Goal: Task Accomplishment & Management: Manage account settings

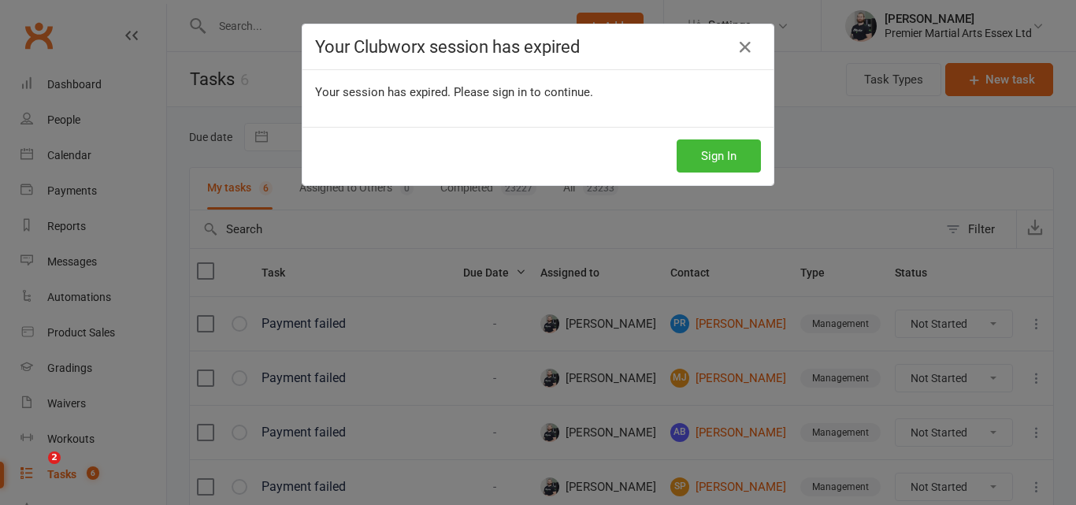
scroll to position [184, 0]
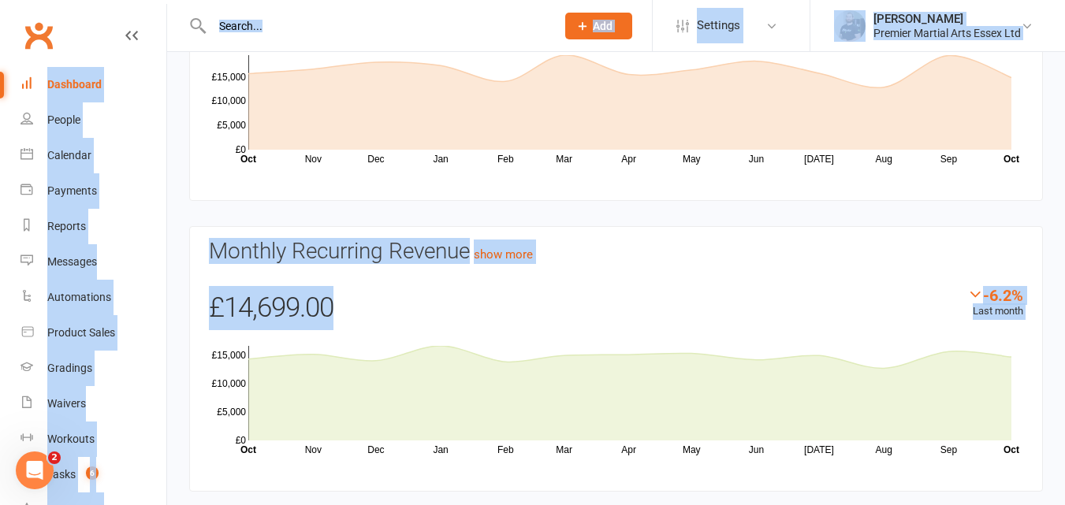
drag, startPoint x: 1058, startPoint y: 339, endPoint x: 1069, endPoint y: 322, distance: 20.1
click at [1064, 322] on html "Prospect Member Non-attending contact Class / event Appointment Grading event T…" at bounding box center [532, 163] width 1065 height 752
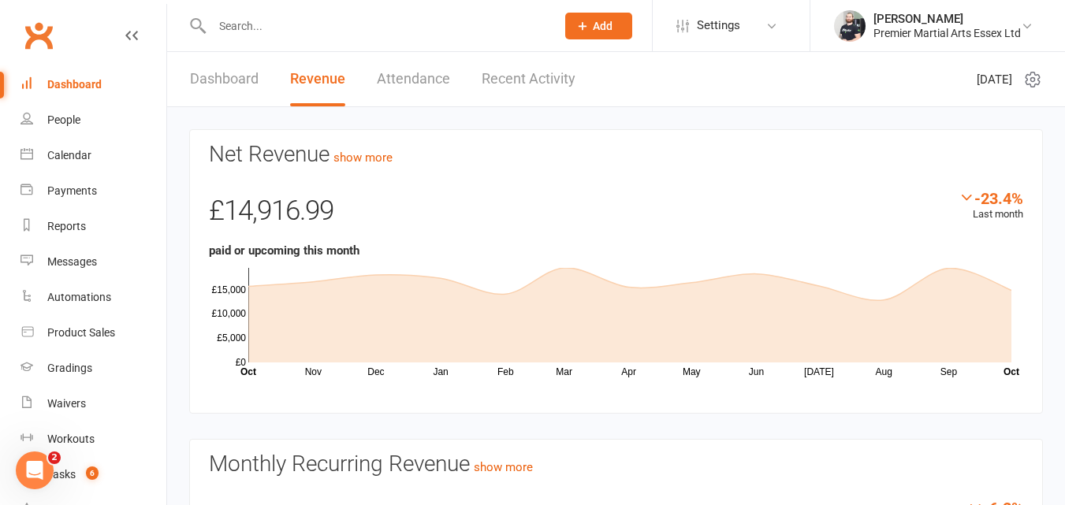
click at [244, 84] on link "Dashboard" at bounding box center [224, 79] width 69 height 54
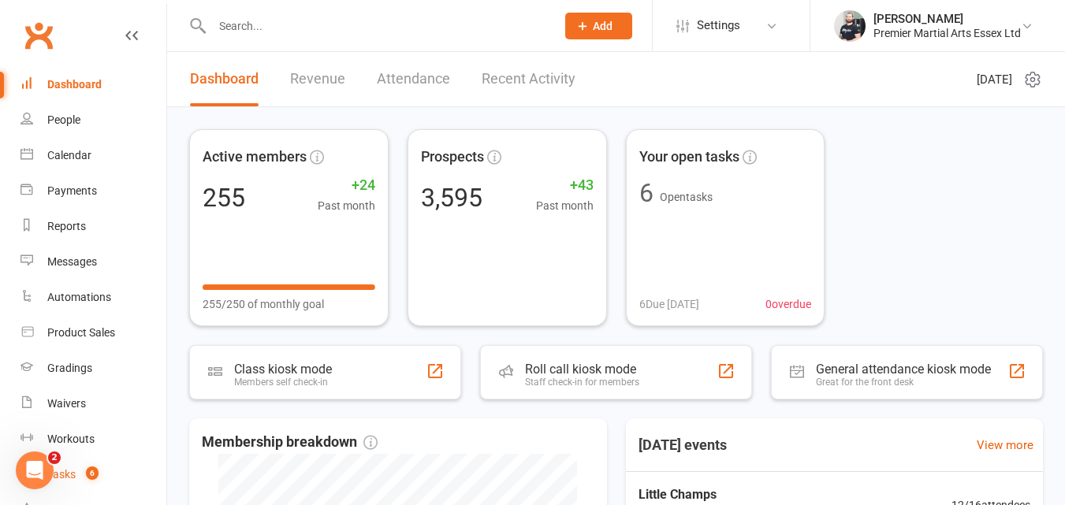
click at [83, 468] on count-badge "6" at bounding box center [88, 474] width 20 height 13
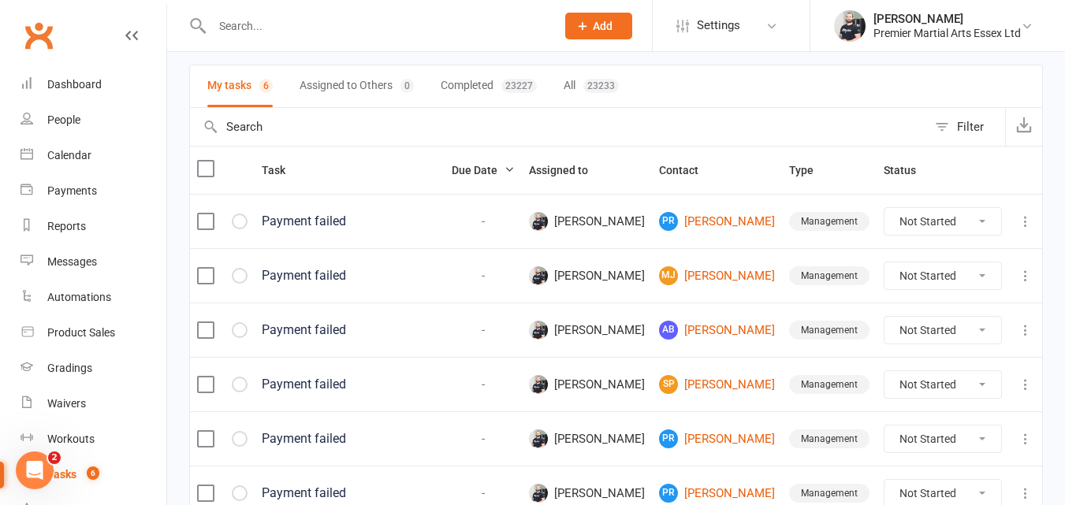
scroll to position [184, 0]
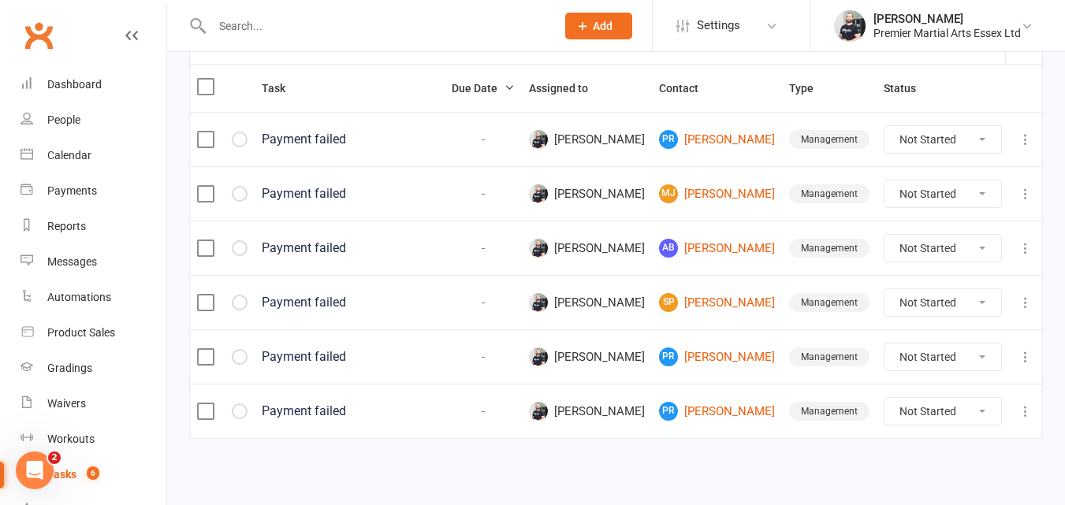
click at [366, 27] on input "text" at bounding box center [375, 26] width 337 height 22
paste input "ruchi.bist@gmail.com"
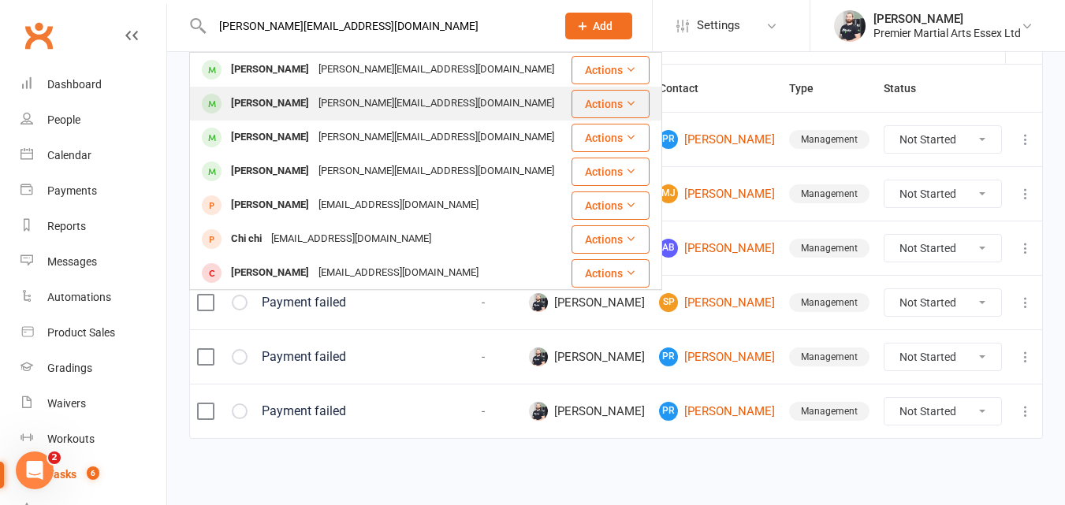
type input "ruchi.bist@gmail.com"
click at [280, 102] on div "Abhya Gupta" at bounding box center [269, 103] width 87 height 23
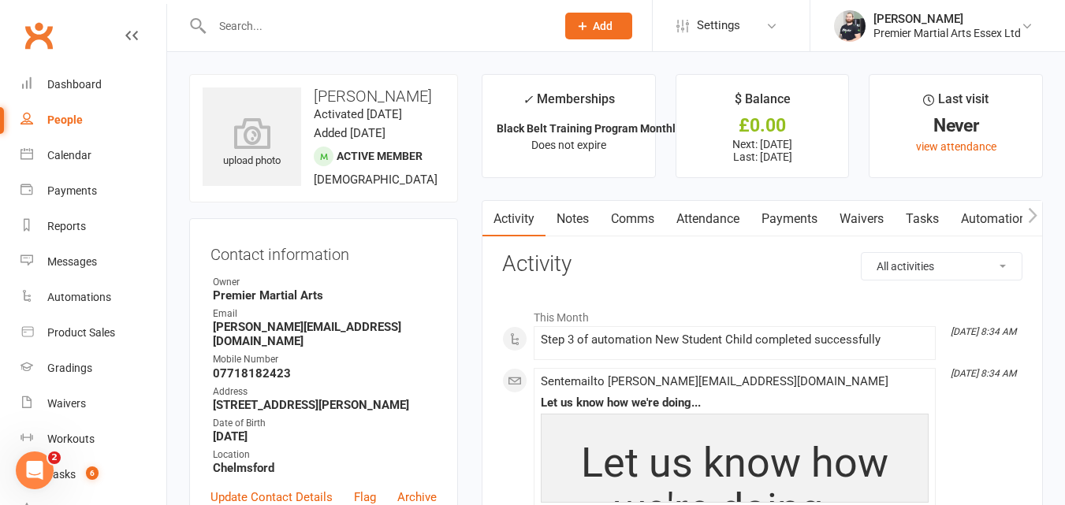
click at [799, 212] on link "Payments" at bounding box center [789, 219] width 78 height 36
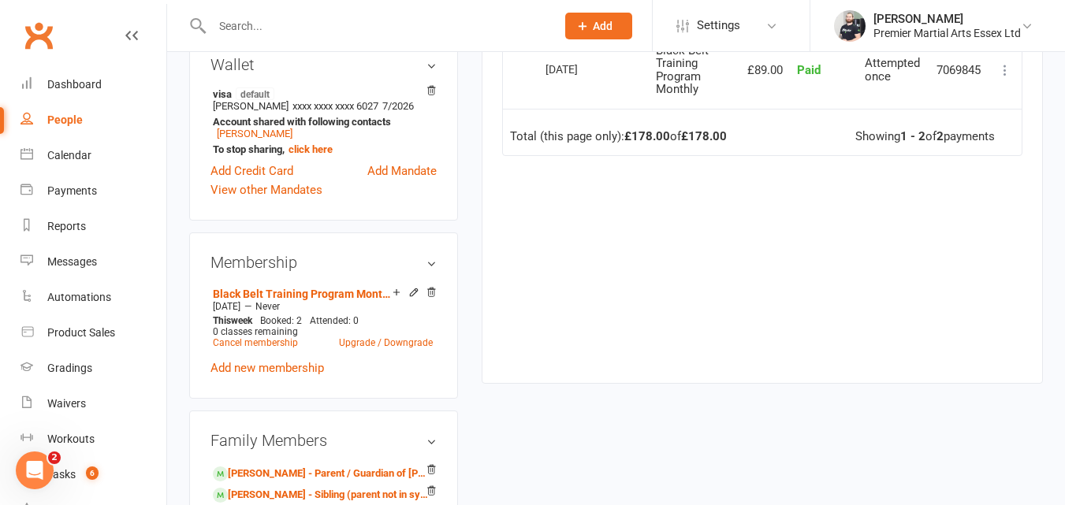
scroll to position [455, 0]
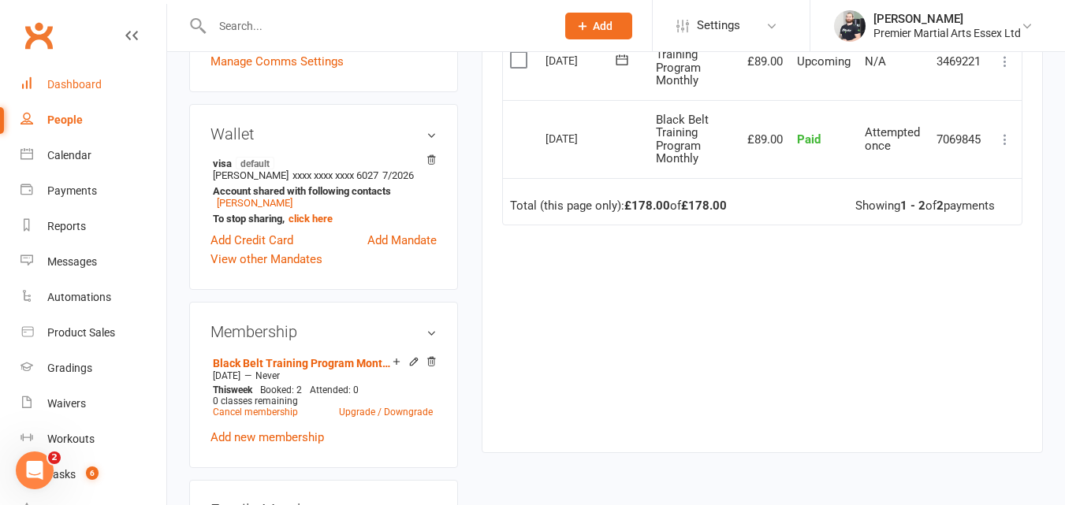
click at [100, 86] on link "Dashboard" at bounding box center [93, 84] width 146 height 35
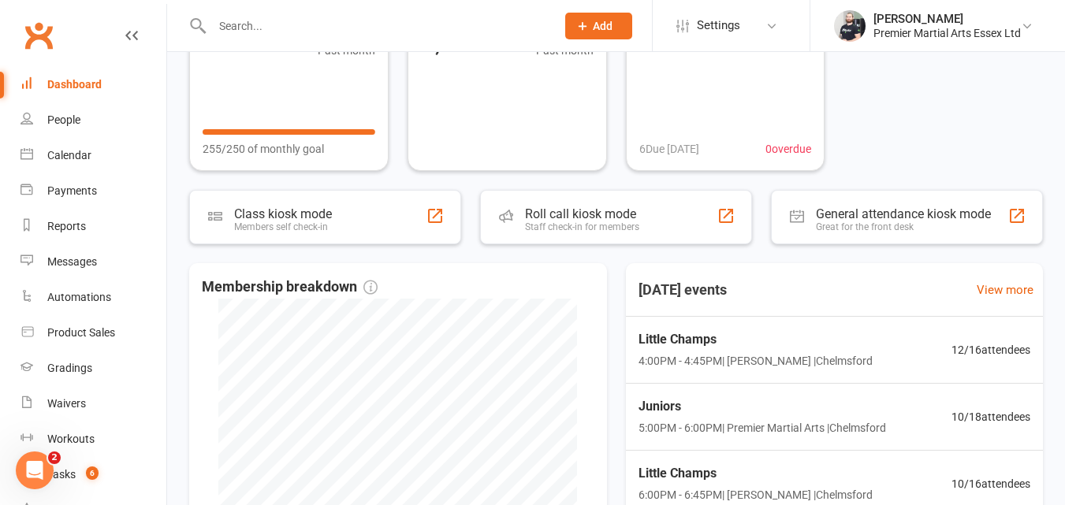
scroll to position [202, 0]
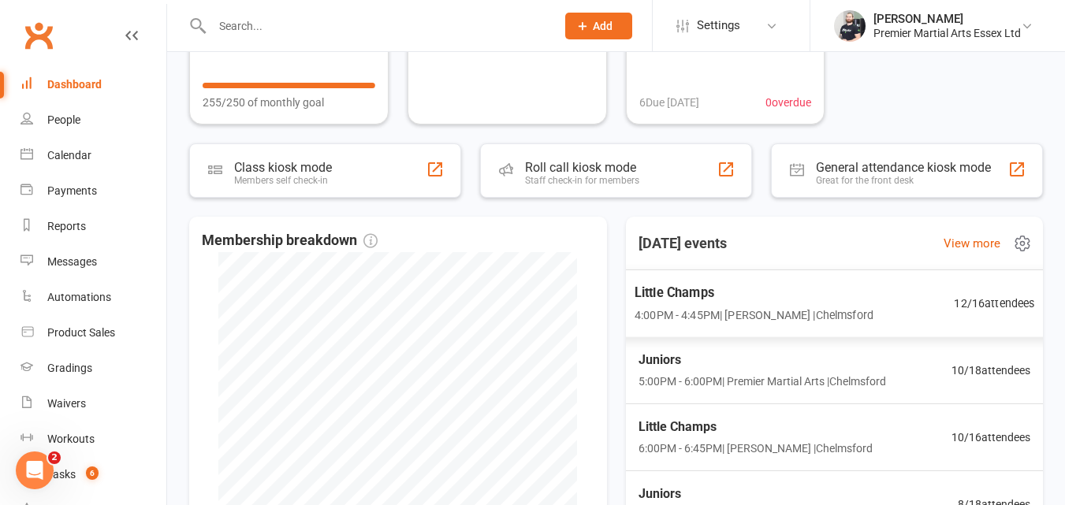
click at [820, 299] on span "Little Champs" at bounding box center [753, 292] width 239 height 20
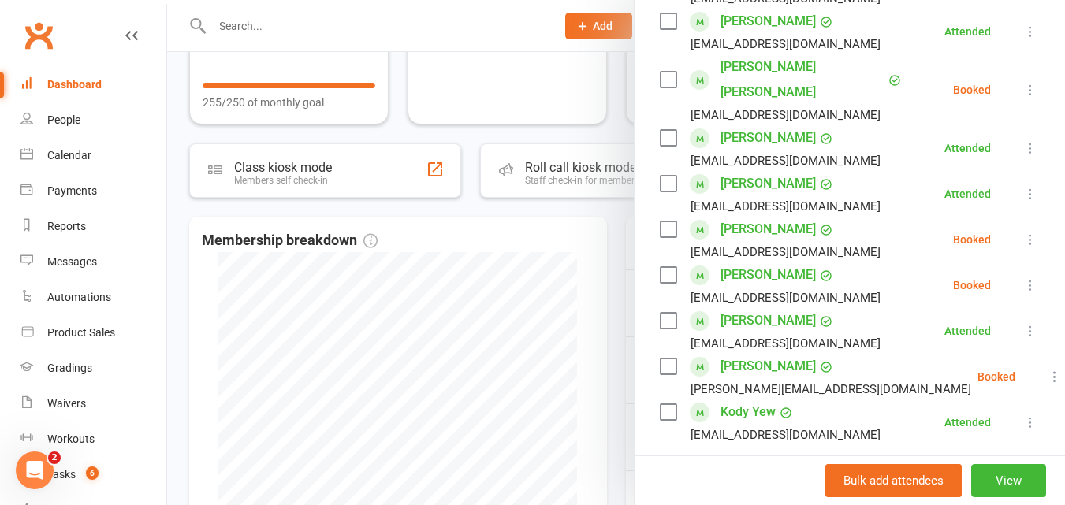
scroll to position [437, 0]
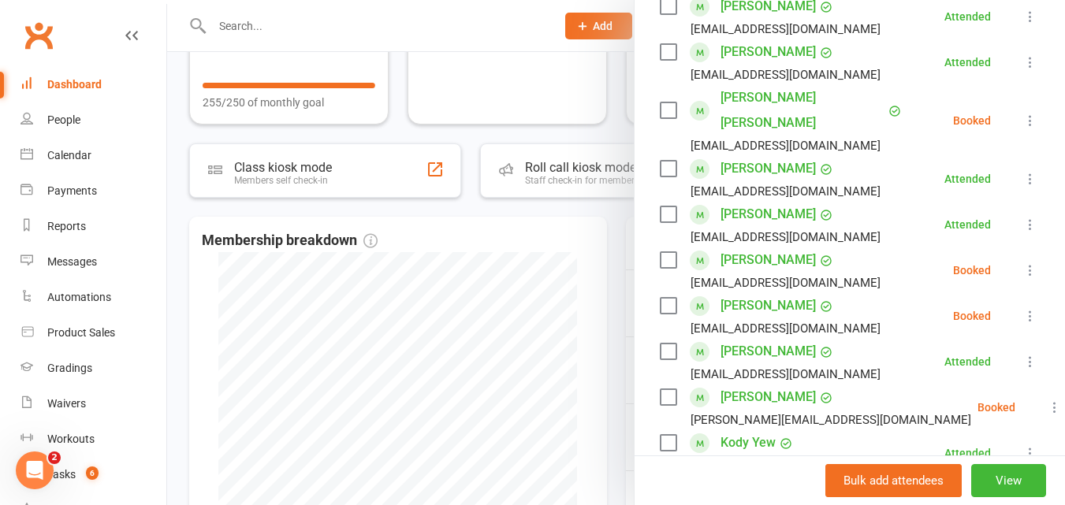
click at [816, 168] on link "Jack Janse Van Rensburg" at bounding box center [767, 168] width 95 height 25
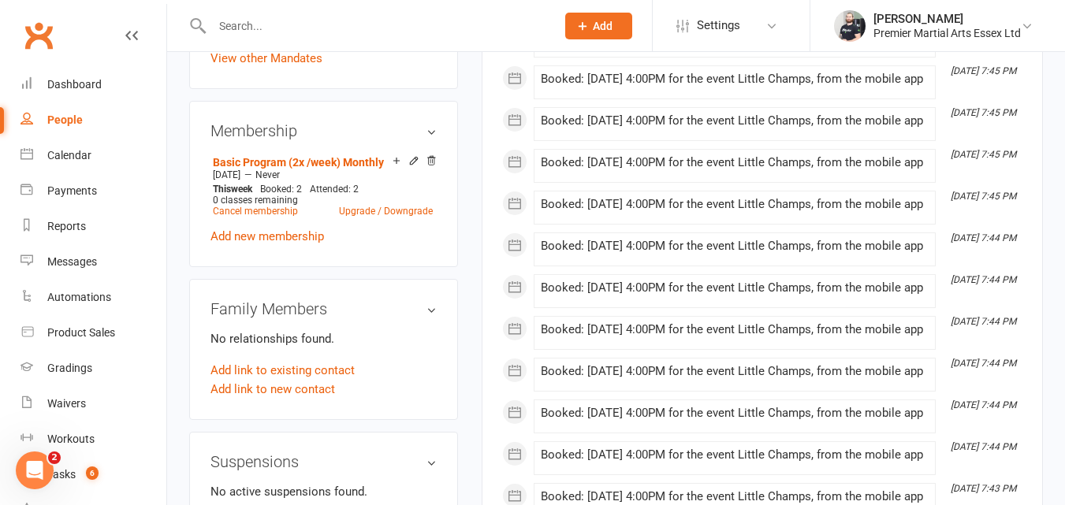
scroll to position [556, 0]
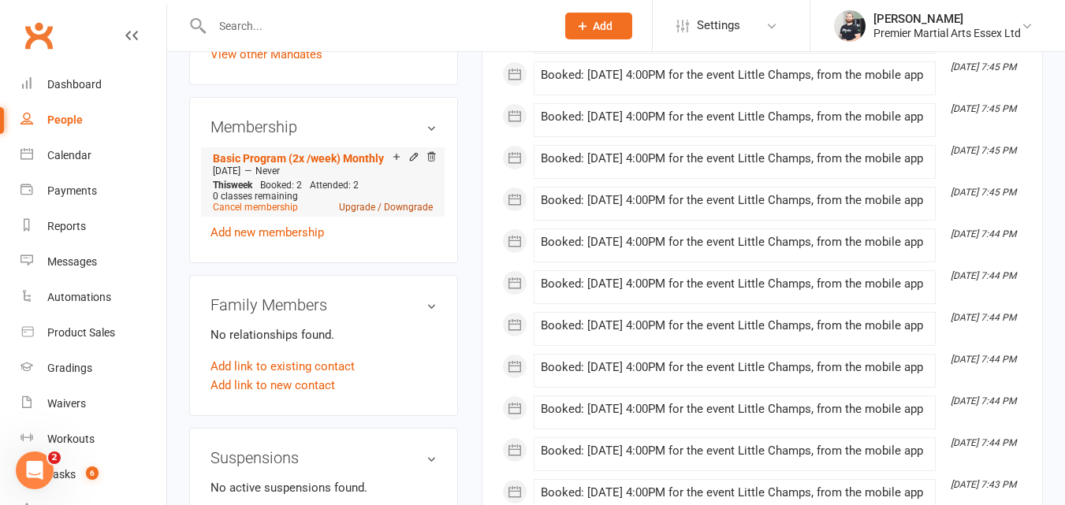
click at [359, 213] on link "Upgrade / Downgrade" at bounding box center [386, 207] width 94 height 11
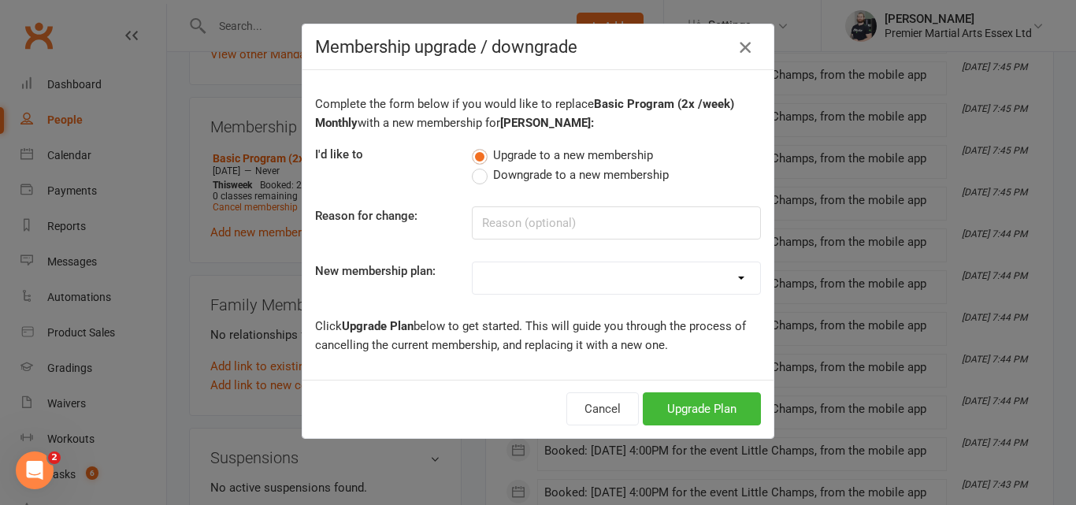
click at [739, 47] on icon "button" at bounding box center [745, 47] width 19 height 19
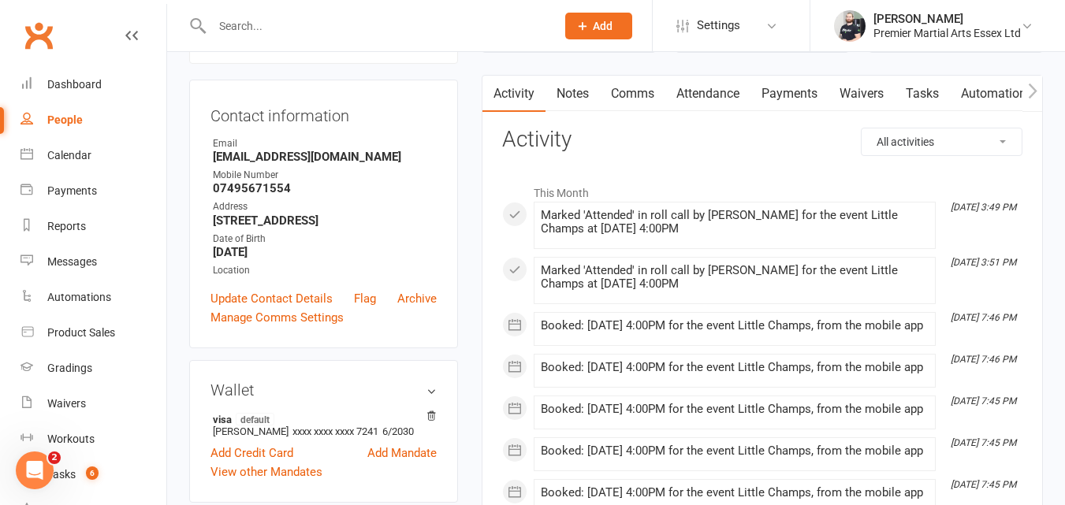
scroll to position [108, 0]
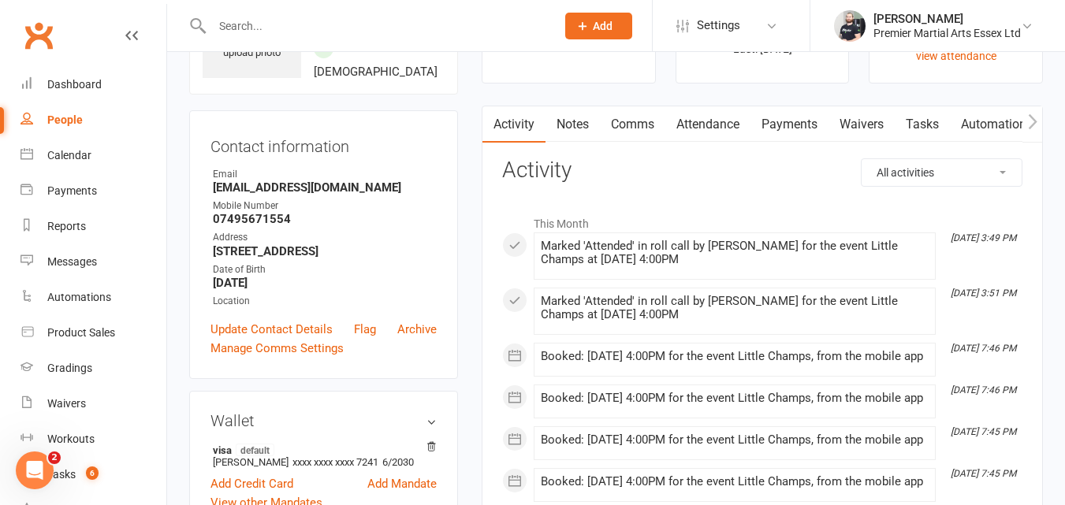
click at [808, 122] on link "Payments" at bounding box center [789, 124] width 78 height 36
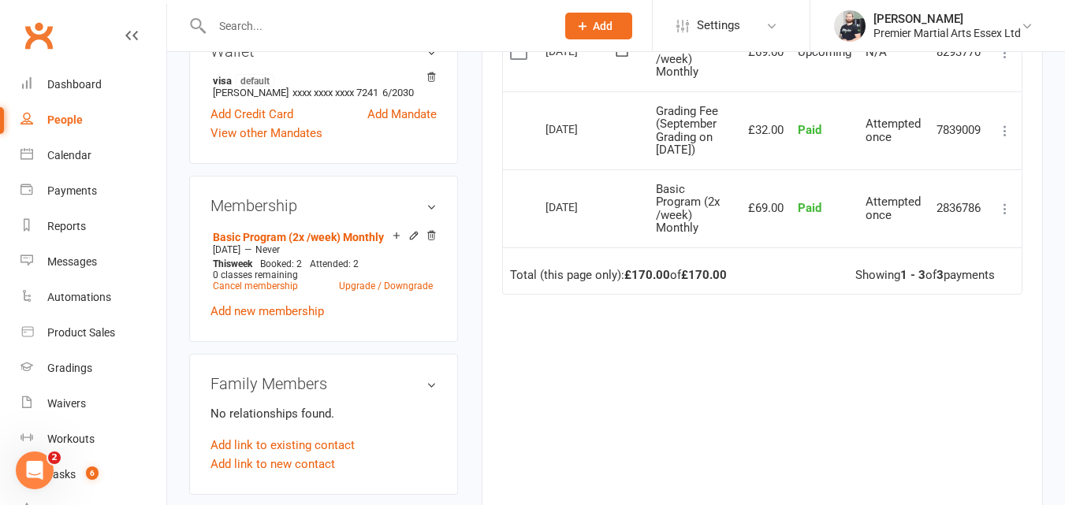
scroll to position [491, 0]
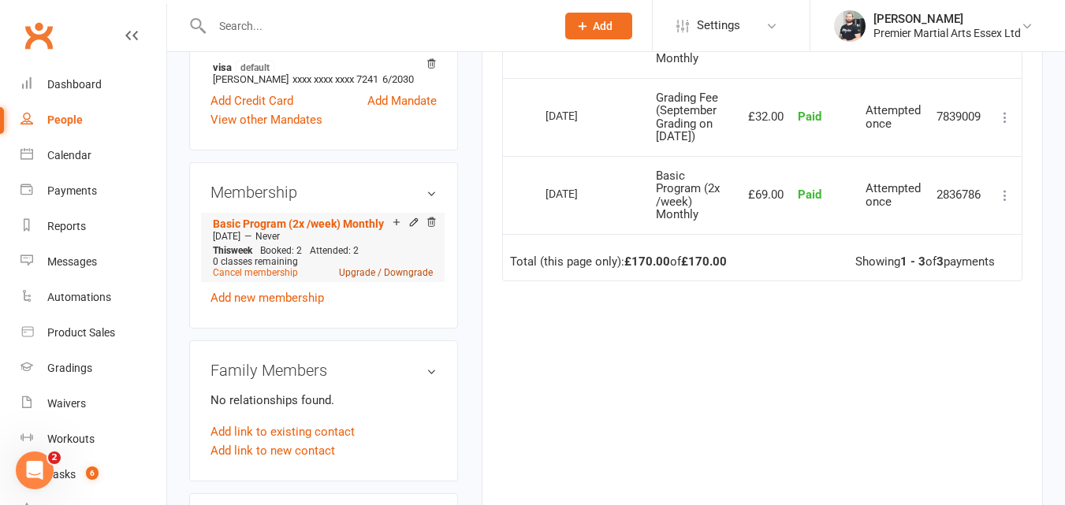
click at [356, 278] on link "Upgrade / Downgrade" at bounding box center [386, 272] width 94 height 11
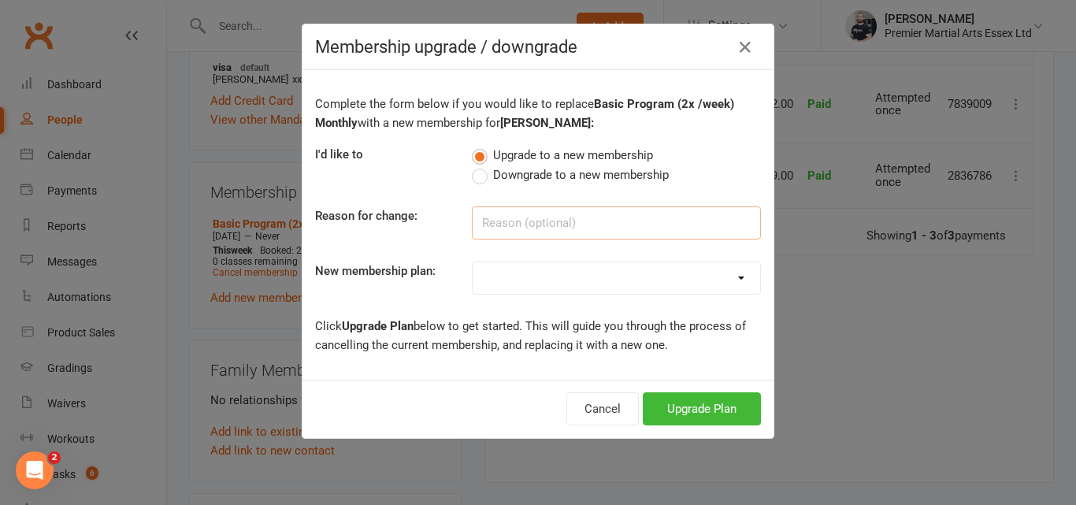
click at [556, 225] on input at bounding box center [616, 222] width 289 height 33
click at [540, 267] on select "Basic Program (1x /week) Monthly Basic Program (2x /week) Monthly Black Belt Tr…" at bounding box center [617, 278] width 288 height 32
select select "2"
click at [473, 262] on select "Basic Program (1x /week) Monthly Basic Program (2x /week) Monthly Black Belt Tr…" at bounding box center [617, 278] width 288 height 32
click at [720, 400] on button "Upgrade Plan" at bounding box center [702, 408] width 118 height 33
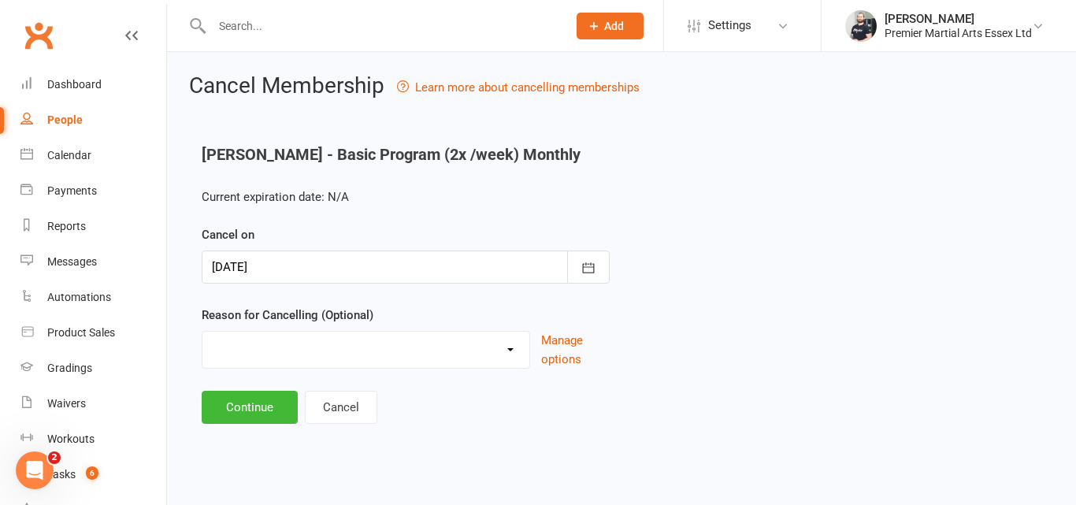
click at [444, 352] on select "Holiday Injury Lost Interest Other reason" at bounding box center [366, 348] width 327 height 32
select select "1"
click at [203, 332] on select "Holiday Injury Lost Interest Other reason" at bounding box center [366, 348] width 327 height 32
click at [251, 413] on button "Continue" at bounding box center [250, 407] width 96 height 33
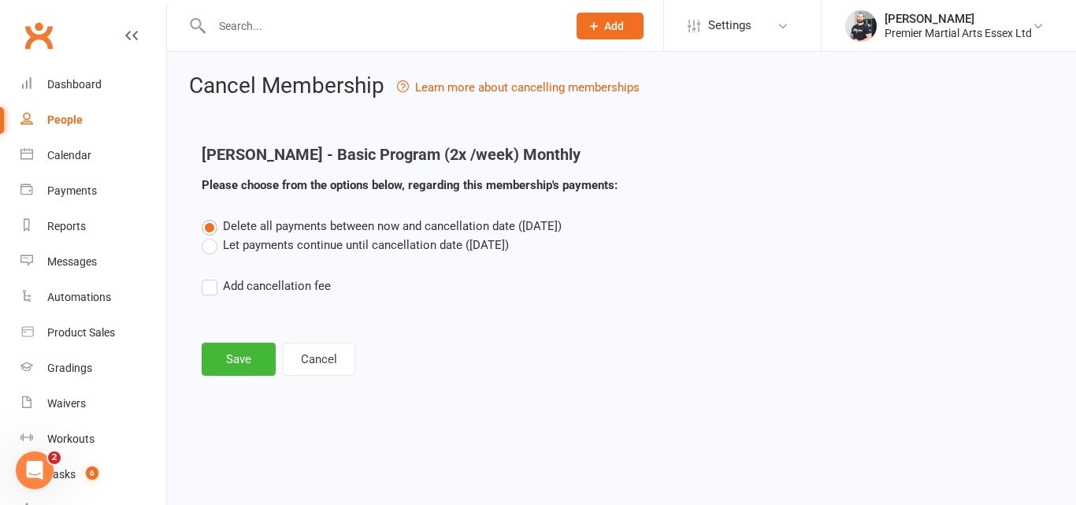
click at [211, 248] on label "Let payments continue until cancellation date (Oct 15, 2025)" at bounding box center [355, 245] width 307 height 19
click at [211, 236] on input "Let payments continue until cancellation date (Oct 15, 2025)" at bounding box center [207, 236] width 10 height 0
click at [235, 359] on button "Save" at bounding box center [239, 359] width 74 height 33
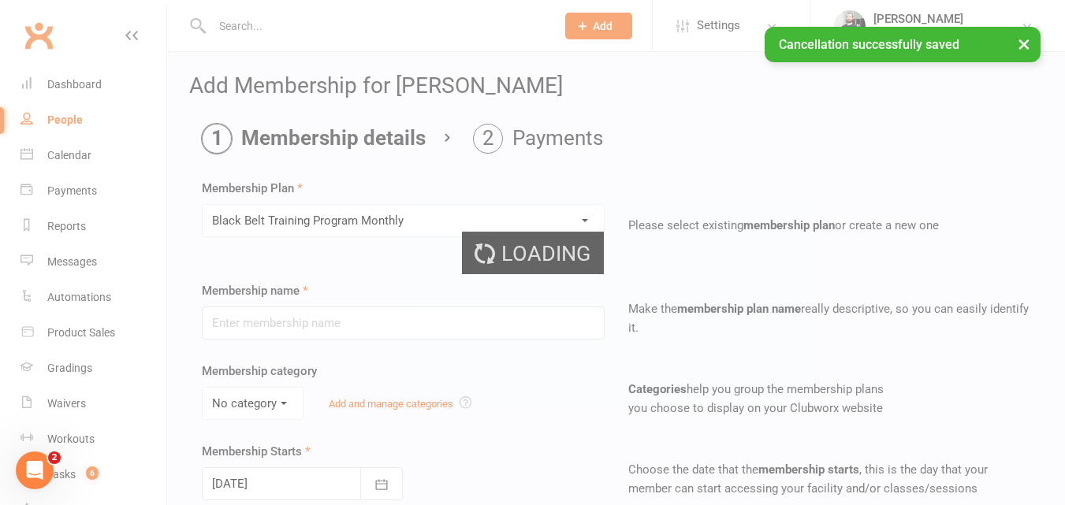
type input "Black Belt Training Program Monthly"
select select "3"
type input "2"
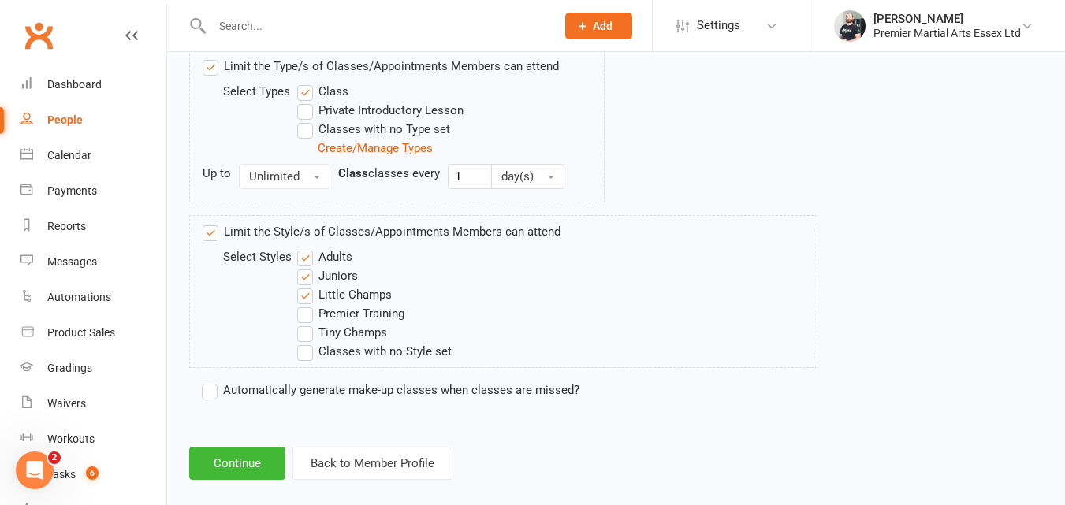
scroll to position [817, 0]
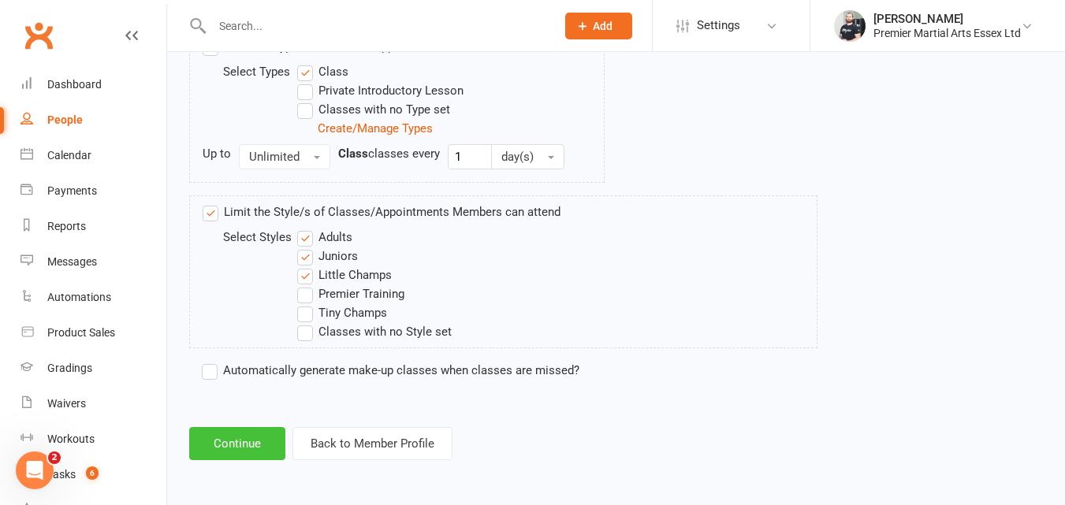
click at [235, 439] on button "Continue" at bounding box center [237, 443] width 96 height 33
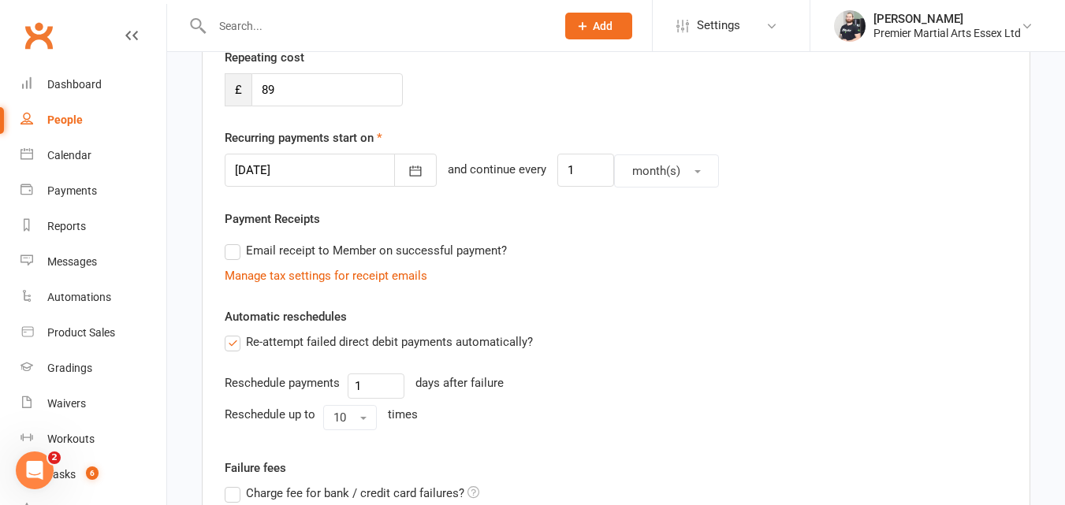
scroll to position [299, 0]
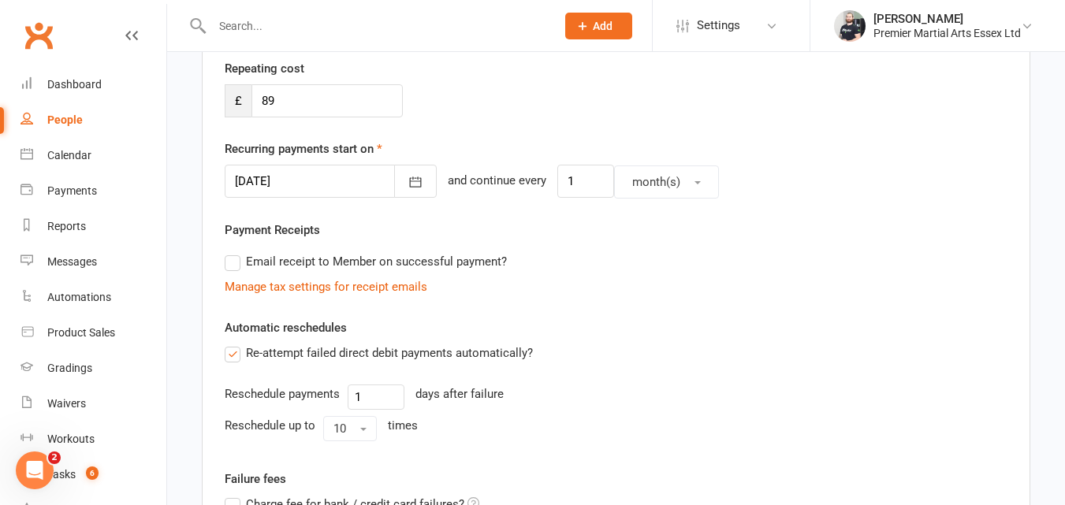
click at [333, 182] on div at bounding box center [331, 181] width 212 height 33
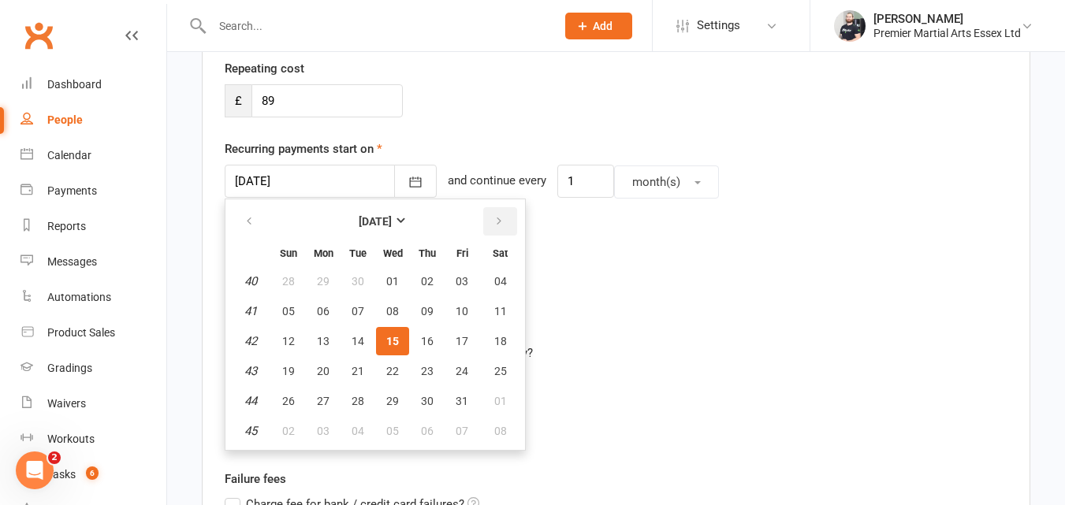
click at [504, 214] on button "button" at bounding box center [500, 221] width 34 height 28
click at [504, 281] on span "01" at bounding box center [500, 281] width 13 height 13
type input "01 Nov 2025"
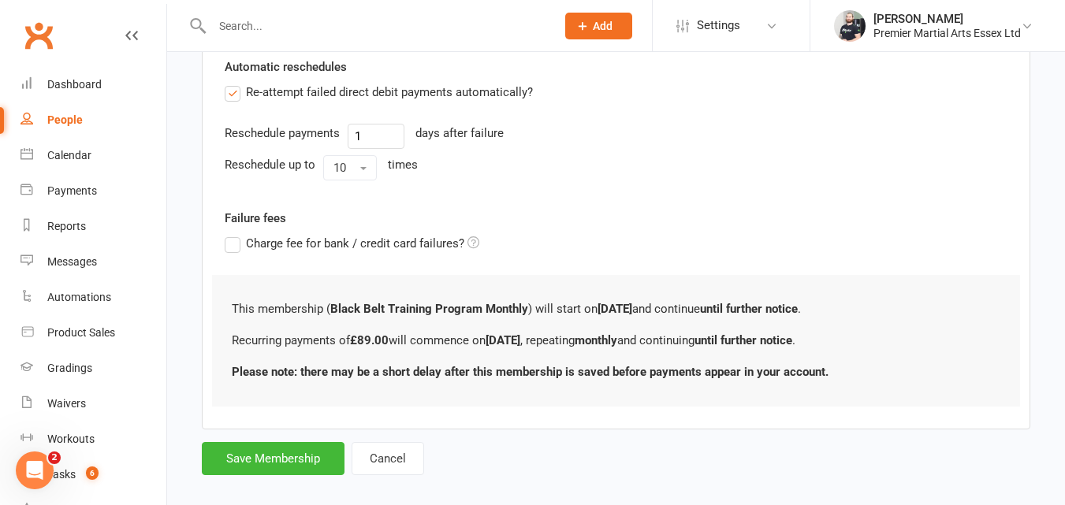
scroll to position [563, 0]
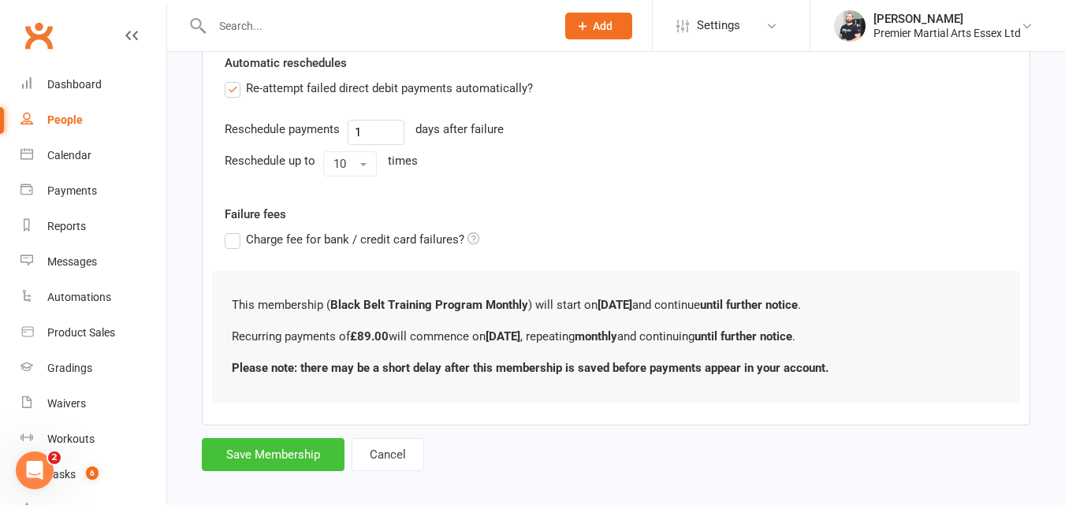
click at [278, 452] on button "Save Membership" at bounding box center [273, 454] width 143 height 33
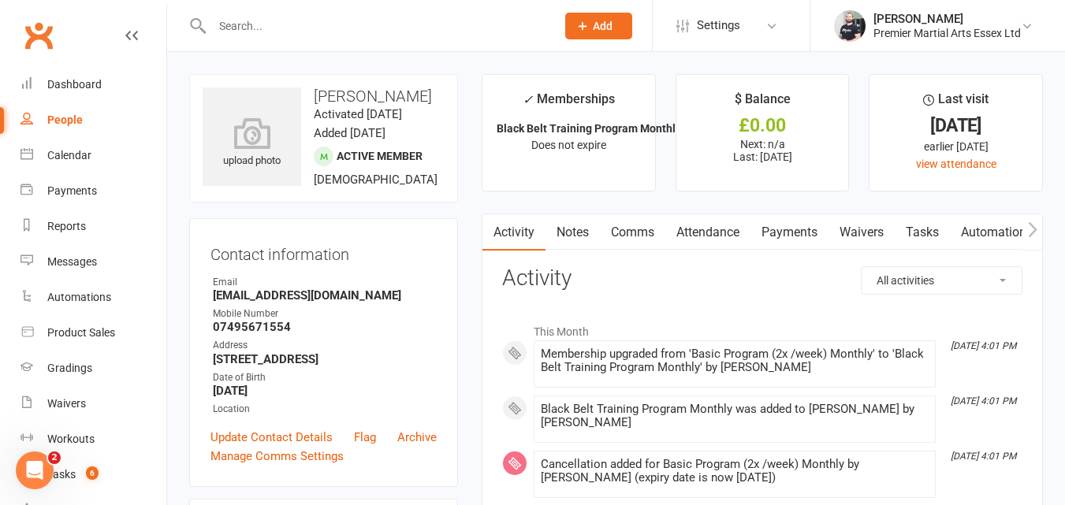
drag, startPoint x: 386, startPoint y: 107, endPoint x: 314, endPoint y: 99, distance: 72.1
click at [314, 99] on h3 "Jack Janse Van Rensburg" at bounding box center [324, 95] width 242 height 17
copy h3 "Jack Janse Van Rensburg"
click at [98, 329] on div "Product Sales" at bounding box center [81, 332] width 68 height 13
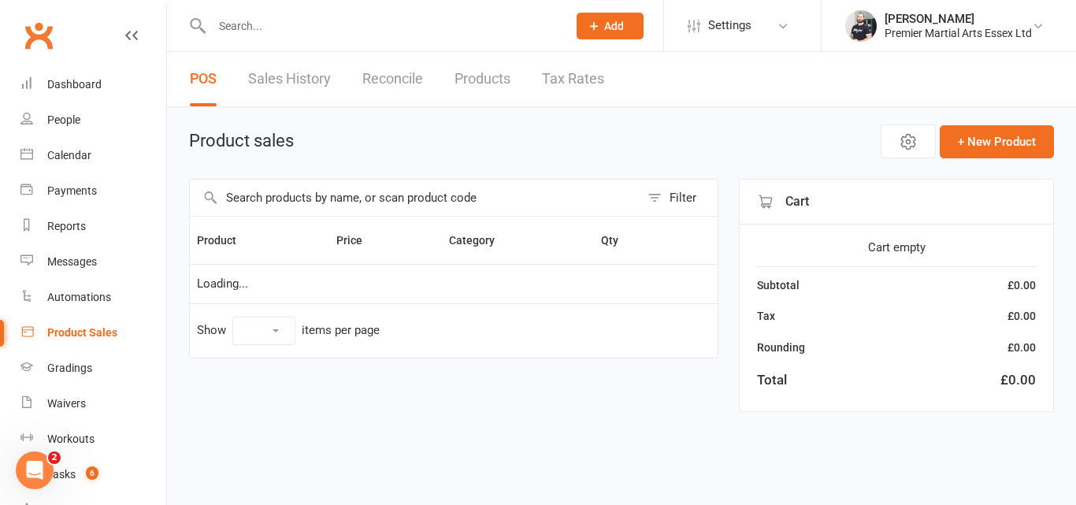
select select "10"
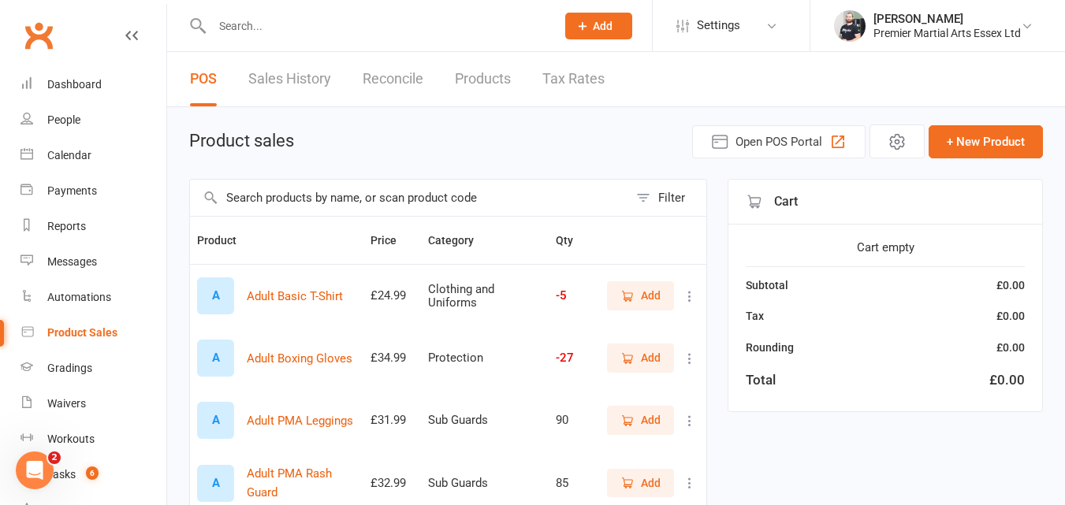
click at [496, 196] on input "text" at bounding box center [409, 198] width 438 height 36
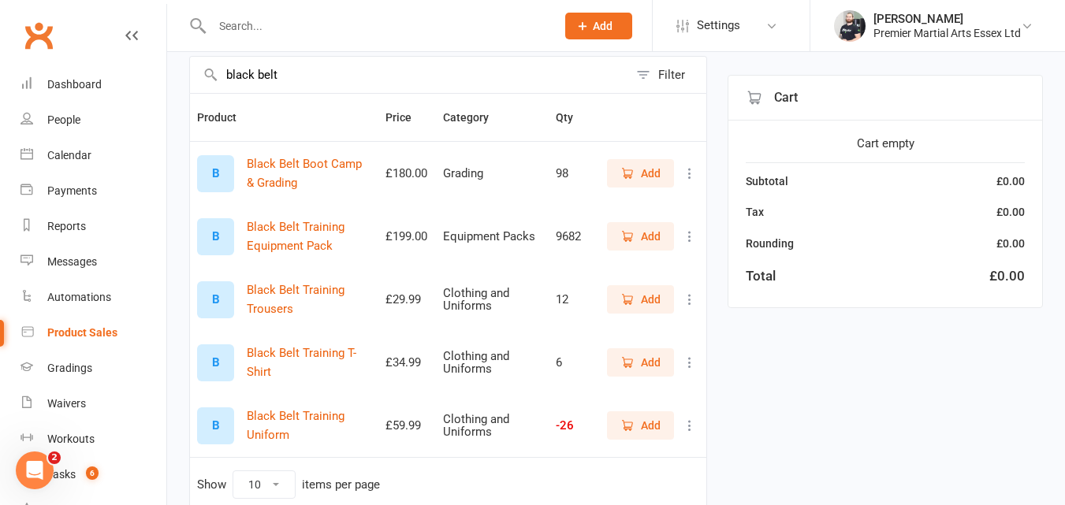
scroll to position [121, 0]
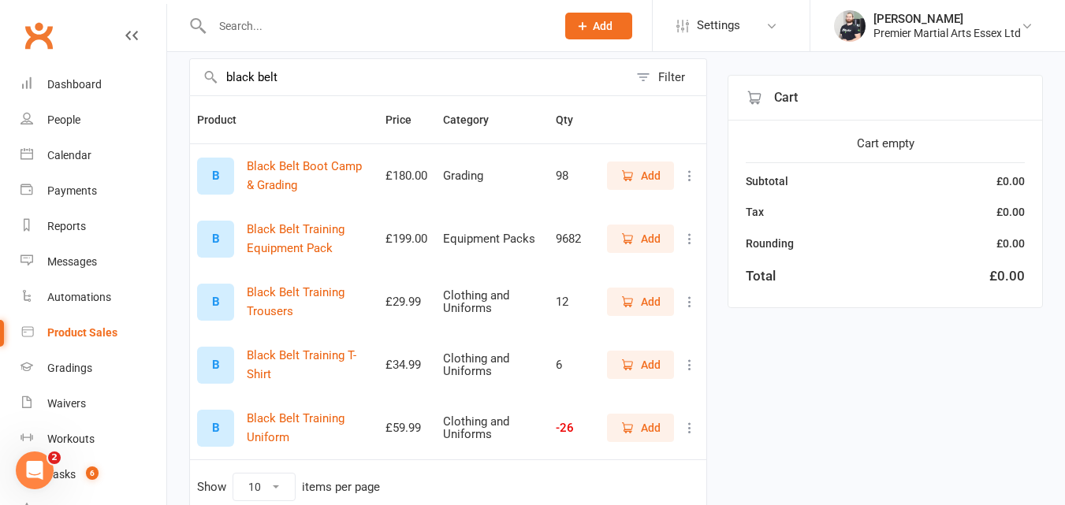
type input "black belt"
click at [652, 238] on span "Add" at bounding box center [651, 238] width 20 height 17
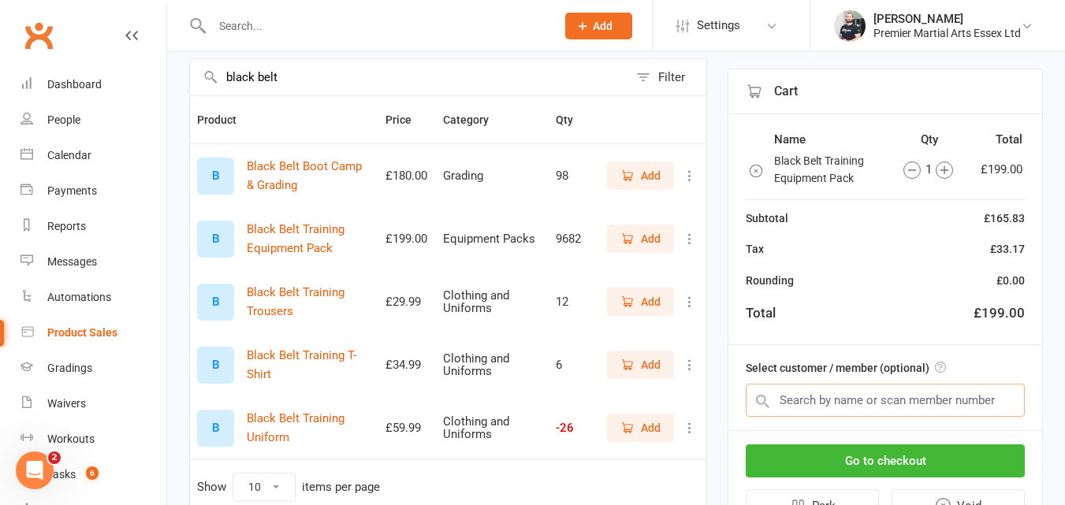
click at [854, 407] on input "text" at bounding box center [884, 400] width 279 height 33
paste input "Jack Janse Van Rensburg"
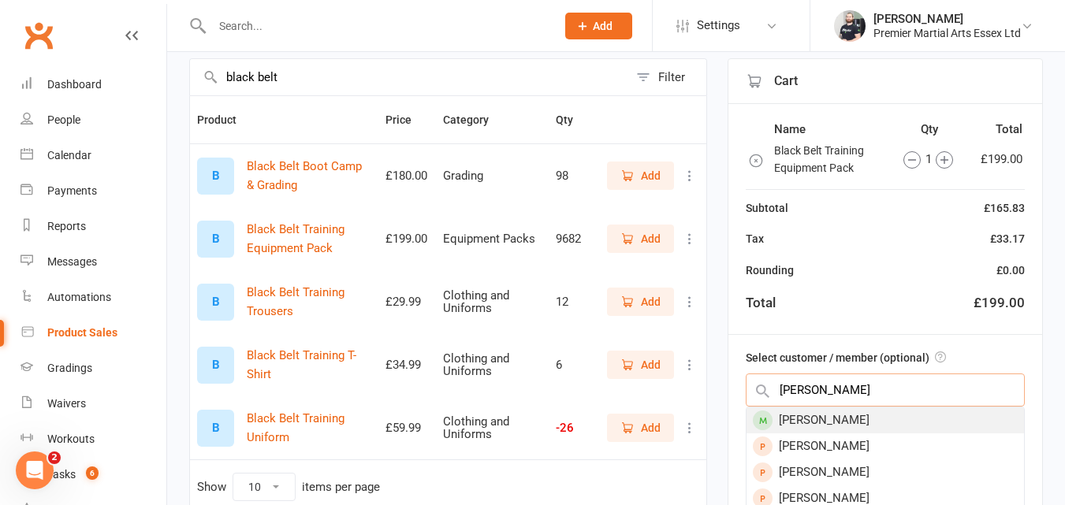
type input "Jack Janse Van Rensburg"
click at [825, 418] on div "Jack Janse Van Rensburg" at bounding box center [884, 420] width 277 height 26
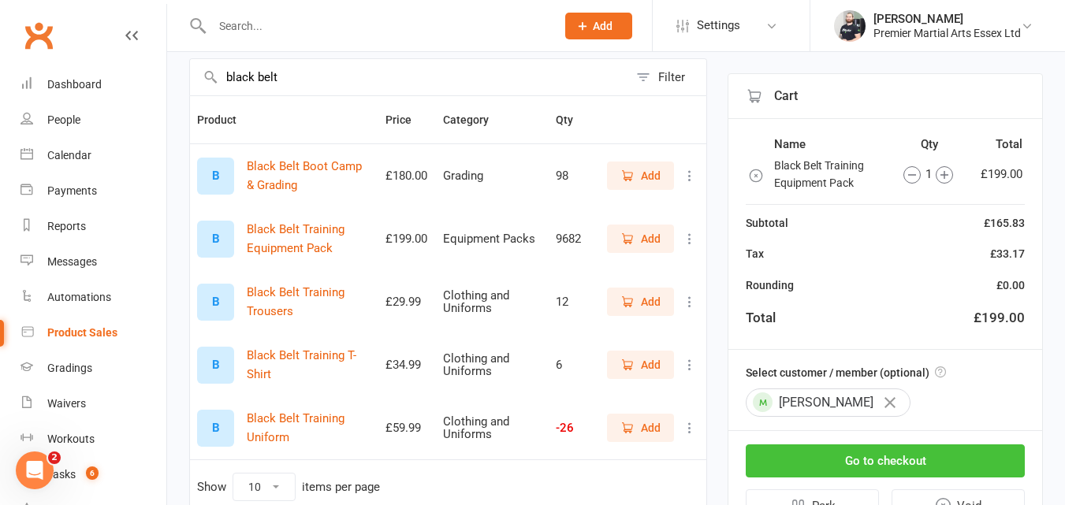
click at [842, 450] on button "Go to checkout" at bounding box center [884, 460] width 279 height 33
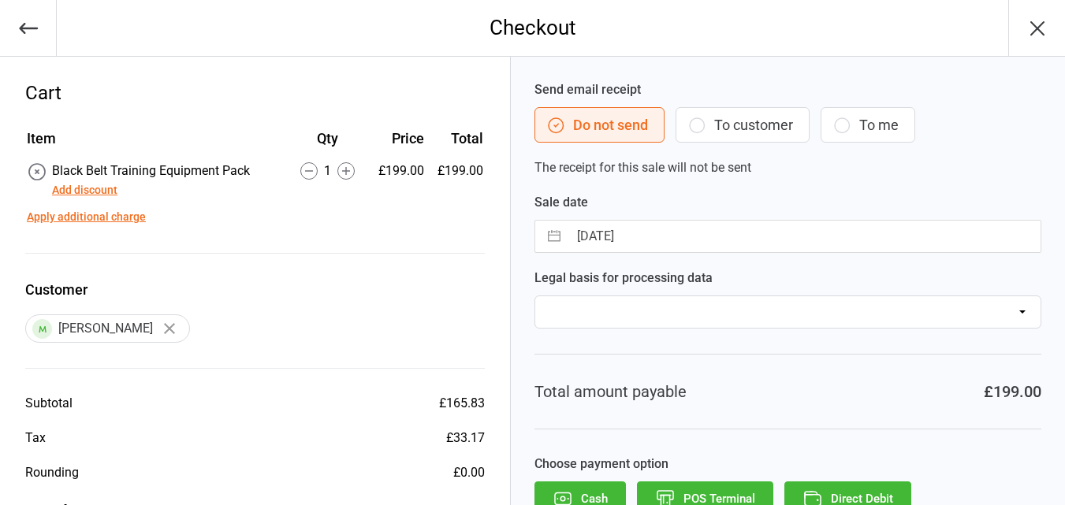
select select "Legitimate Interest - Existing Customer"
click at [534, 296] on select "Consent provided by contact Legitimate Interest - Existing Customer Legitimate …" at bounding box center [787, 312] width 507 height 33
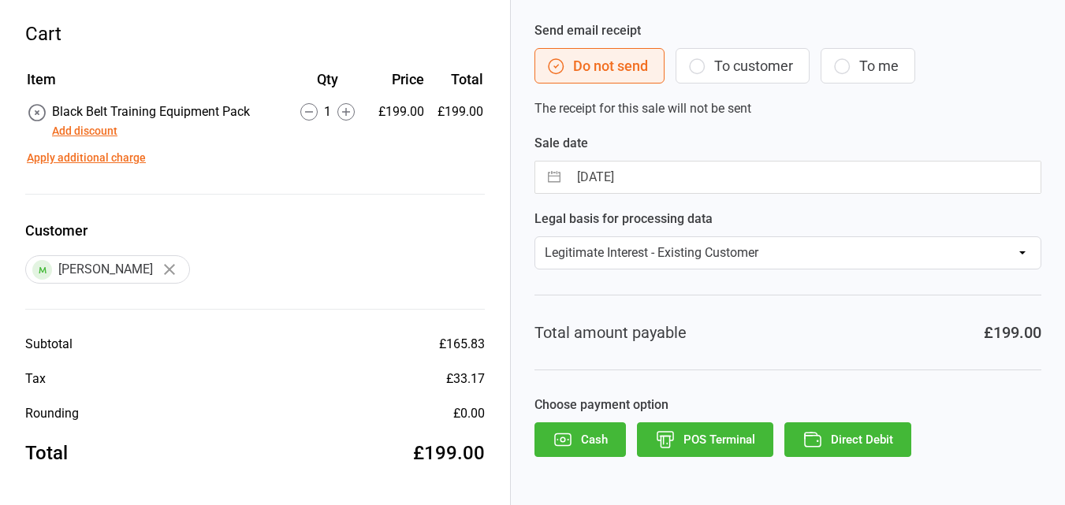
click at [870, 435] on button "Direct Debit" at bounding box center [847, 439] width 127 height 35
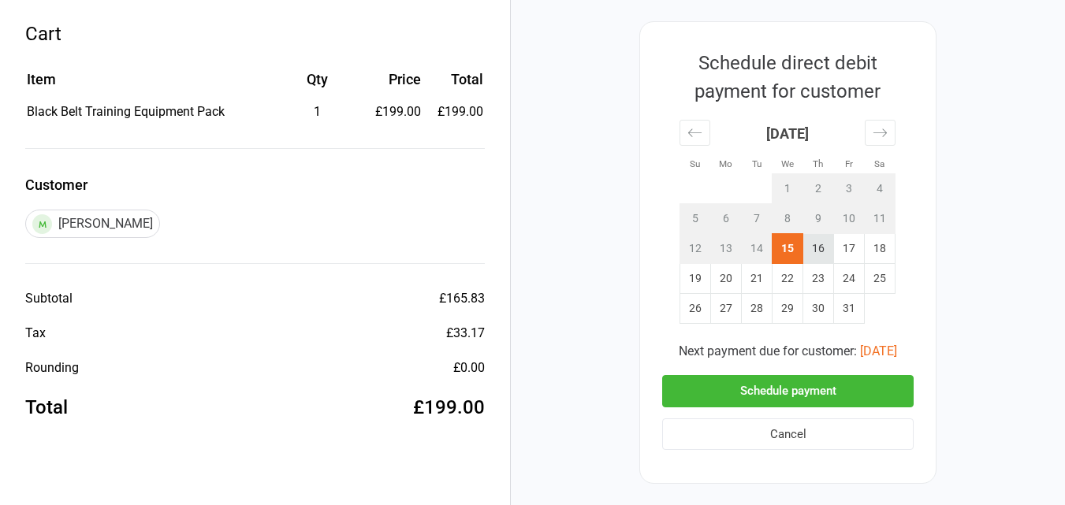
click at [817, 242] on td "16" at bounding box center [818, 249] width 31 height 30
click at [777, 393] on button "Schedule payment" at bounding box center [787, 391] width 251 height 32
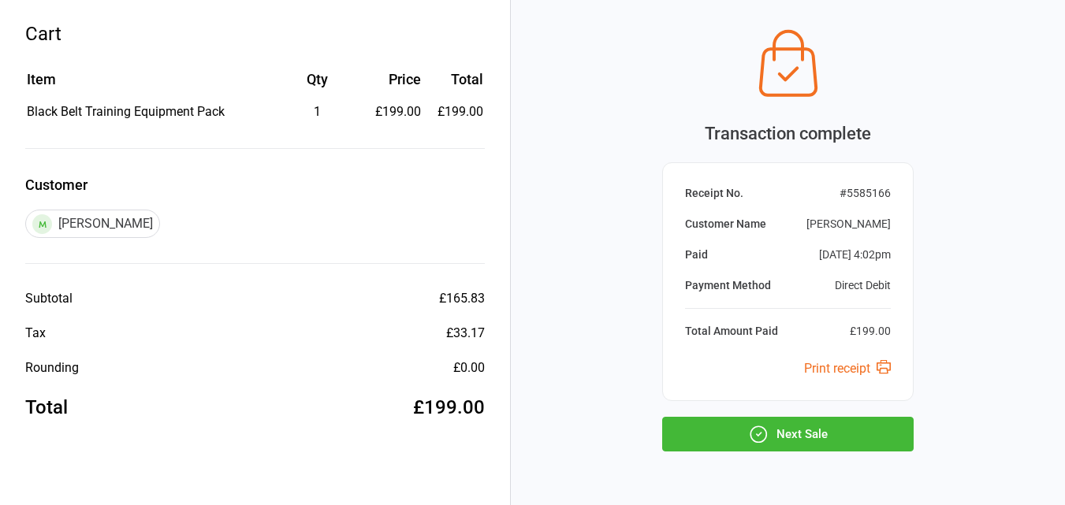
click at [727, 451] on button "Next Sale" at bounding box center [787, 434] width 251 height 35
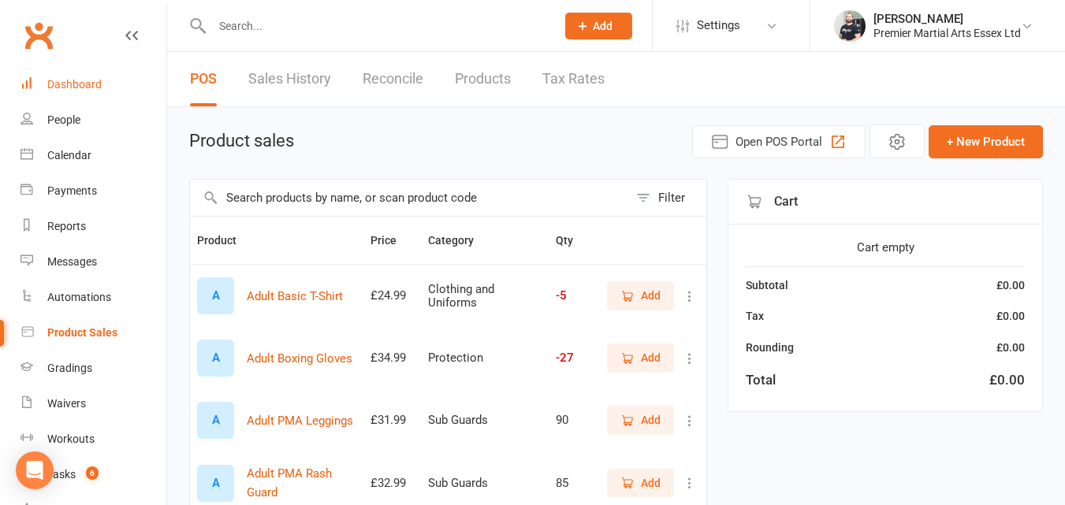
click at [96, 82] on div "Dashboard" at bounding box center [74, 84] width 54 height 13
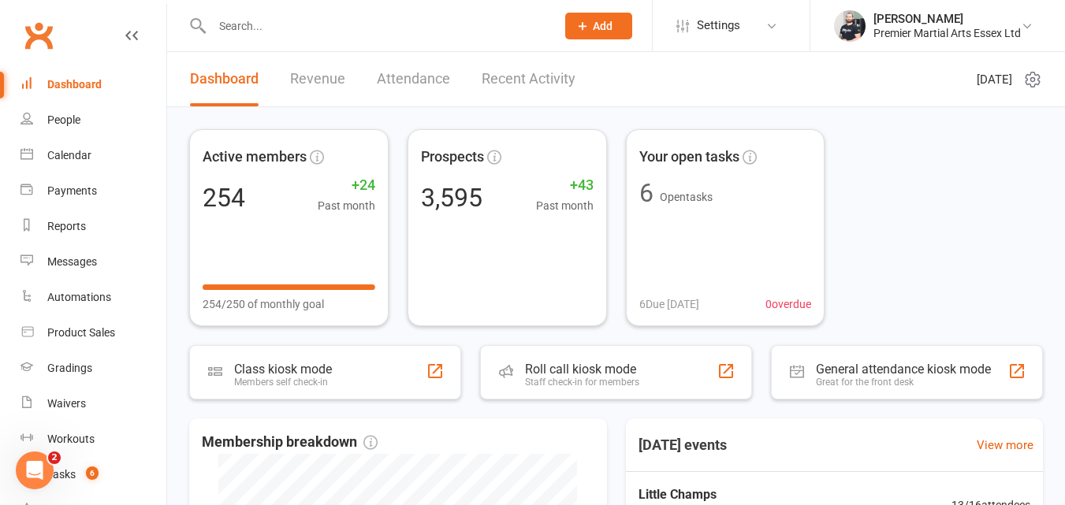
click at [321, 74] on link "Revenue" at bounding box center [317, 79] width 55 height 54
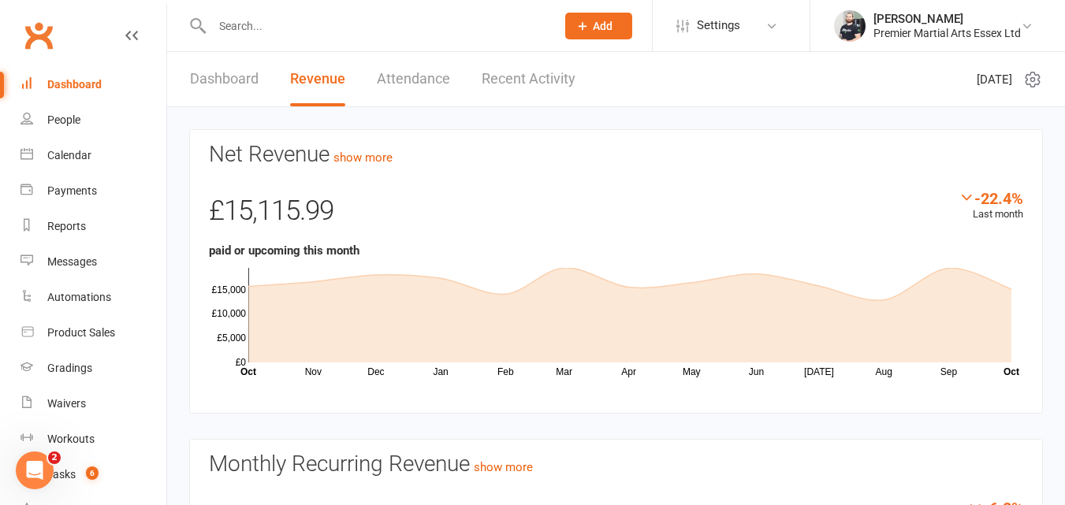
click at [244, 79] on link "Dashboard" at bounding box center [224, 79] width 69 height 54
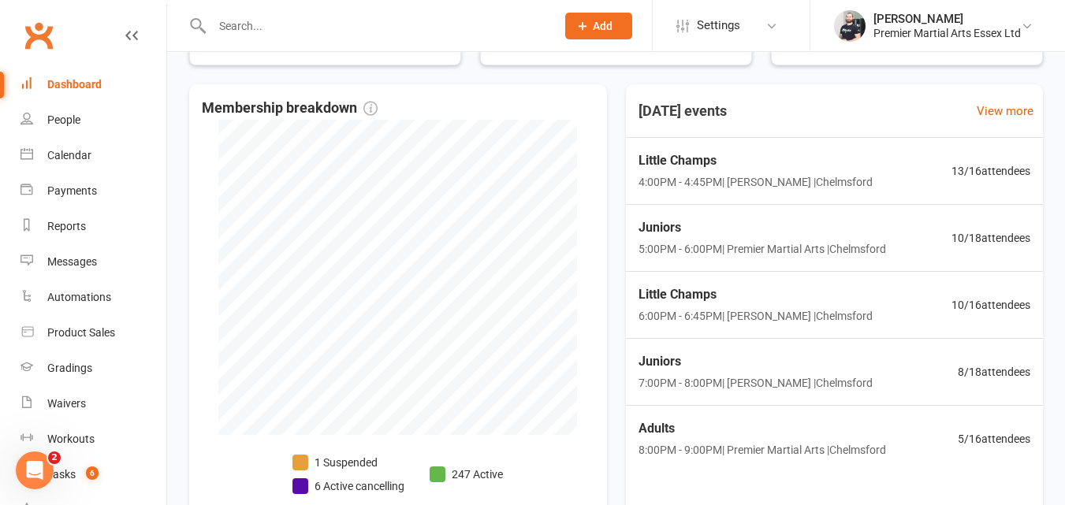
scroll to position [336, 0]
click at [906, 168] on div "Little Champs 4:00PM - 4:45PM | Callum Chuck | Chelmsford 13 / 16 attendees" at bounding box center [834, 170] width 438 height 69
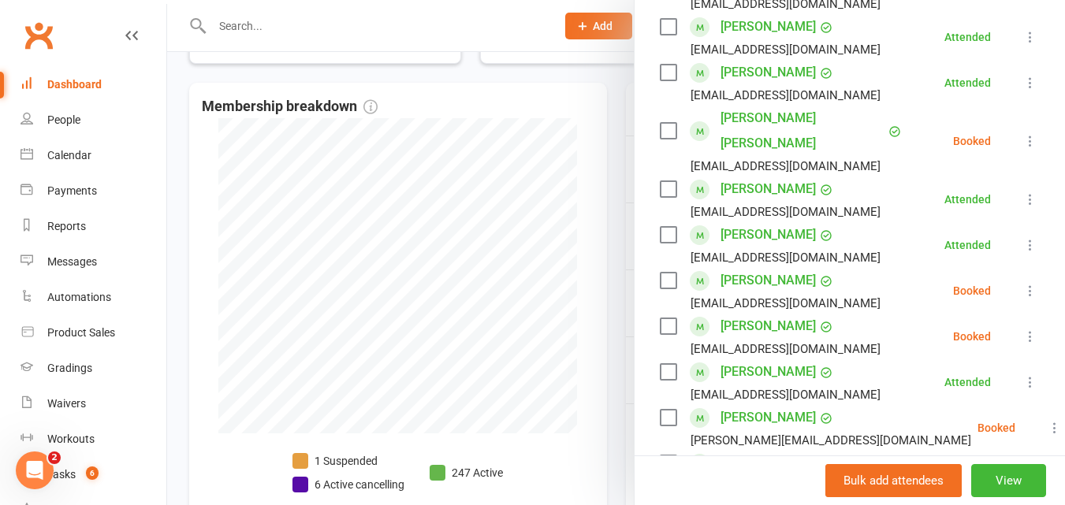
scroll to position [447, 0]
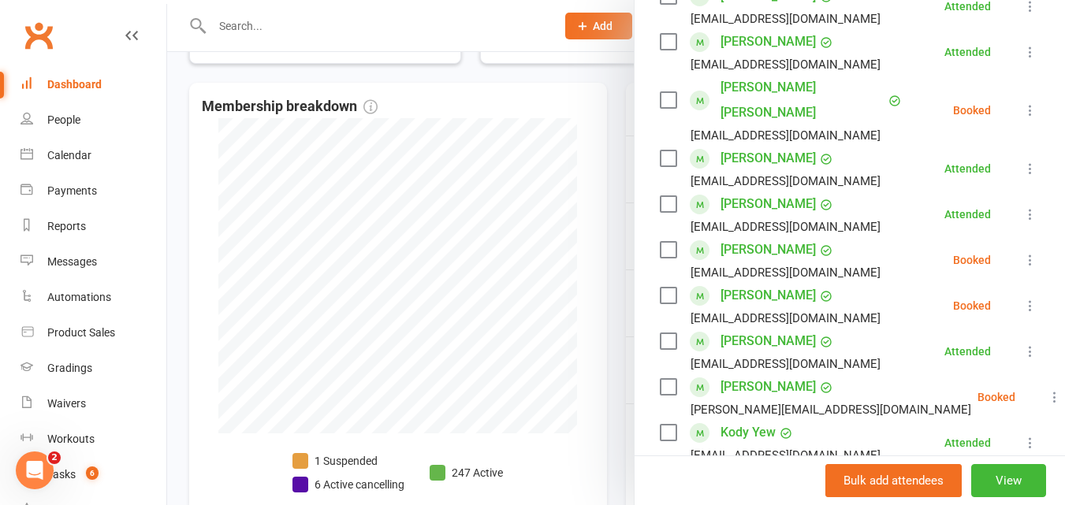
click at [798, 383] on link "Georgianna Warden" at bounding box center [767, 386] width 95 height 25
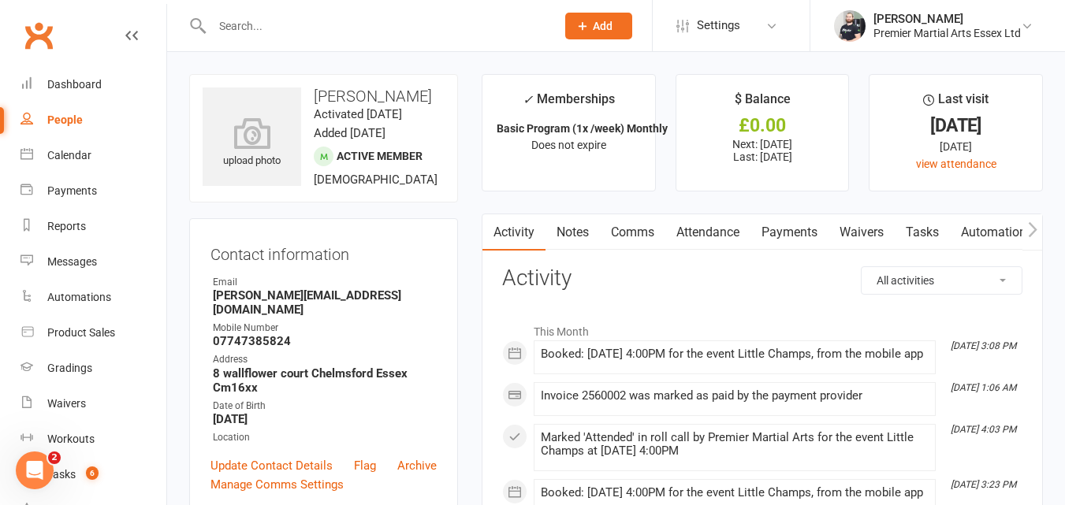
click at [803, 232] on link "Payments" at bounding box center [789, 232] width 78 height 36
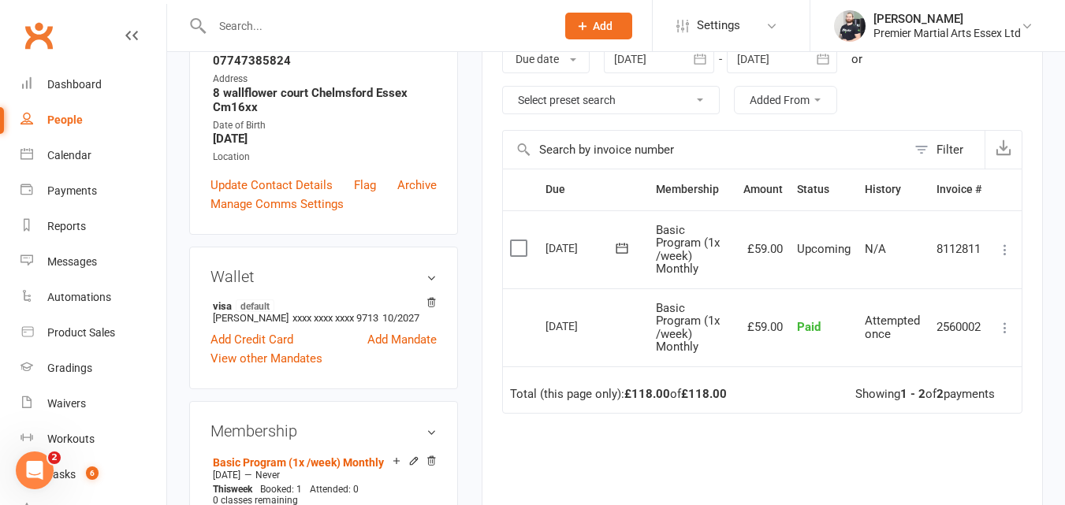
scroll to position [299, 0]
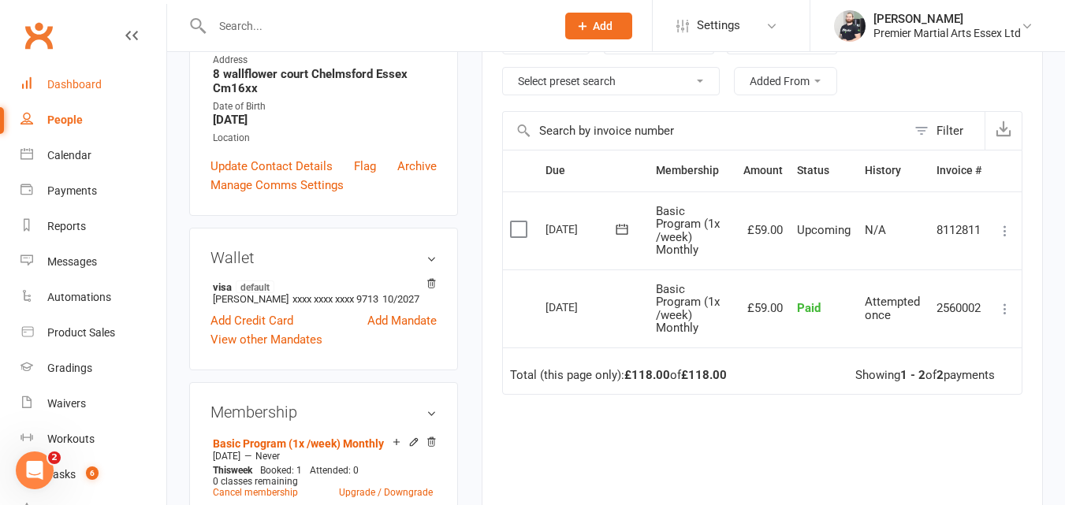
click at [84, 86] on div "Dashboard" at bounding box center [74, 84] width 54 height 13
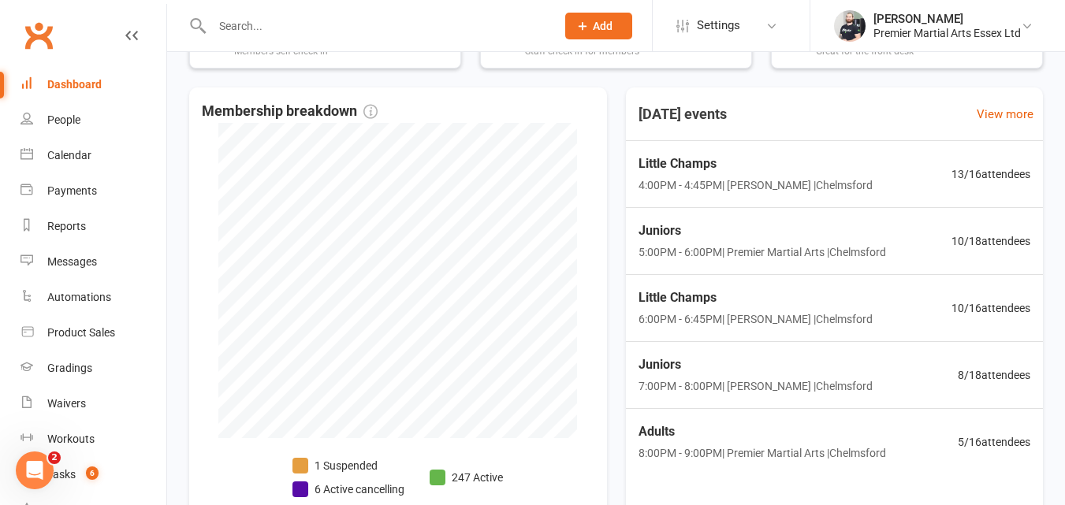
scroll to position [334, 0]
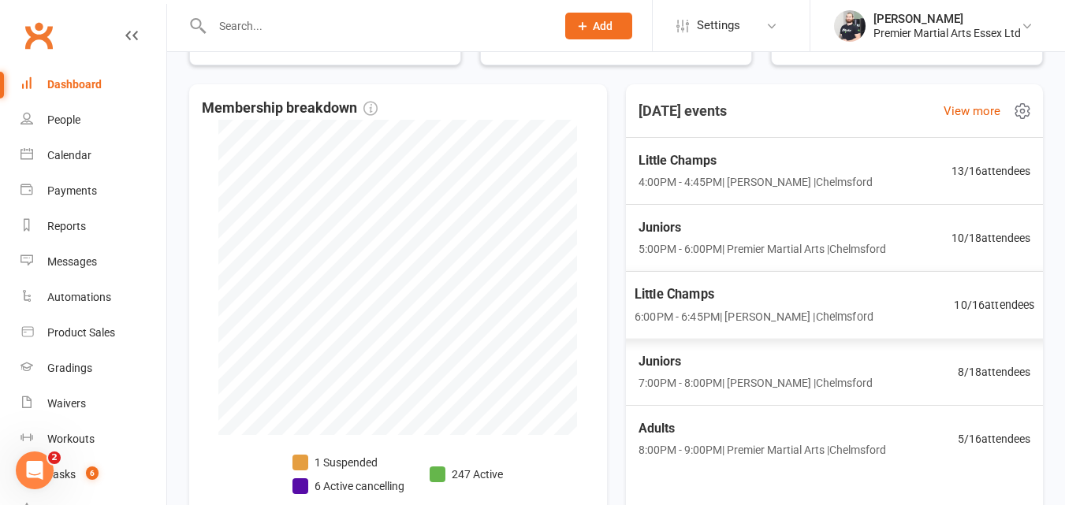
click at [900, 309] on div "Little Champs 6:00PM - 6:45PM | Callum Chuck | Chelmsford 10 / 16 attendees" at bounding box center [834, 305] width 438 height 69
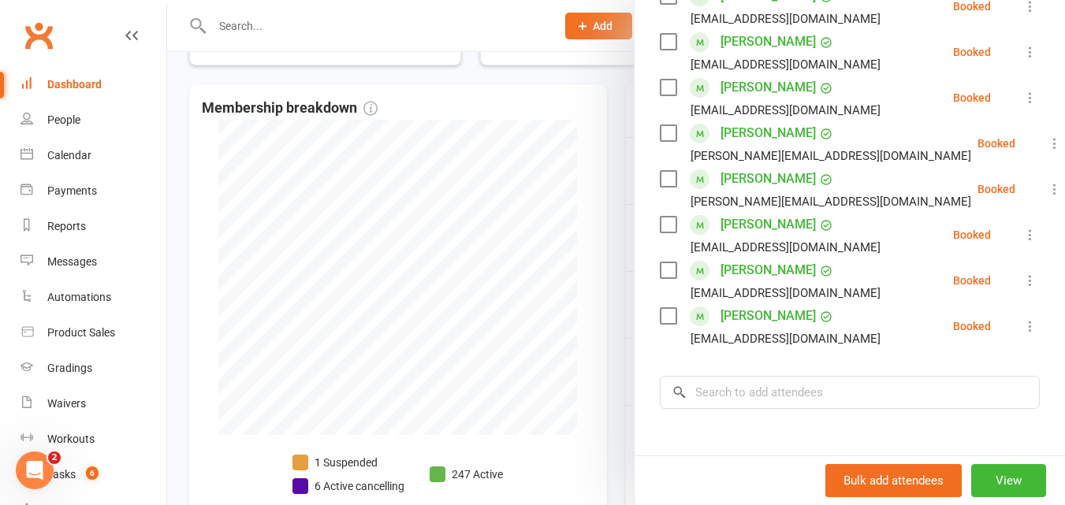
scroll to position [416, 0]
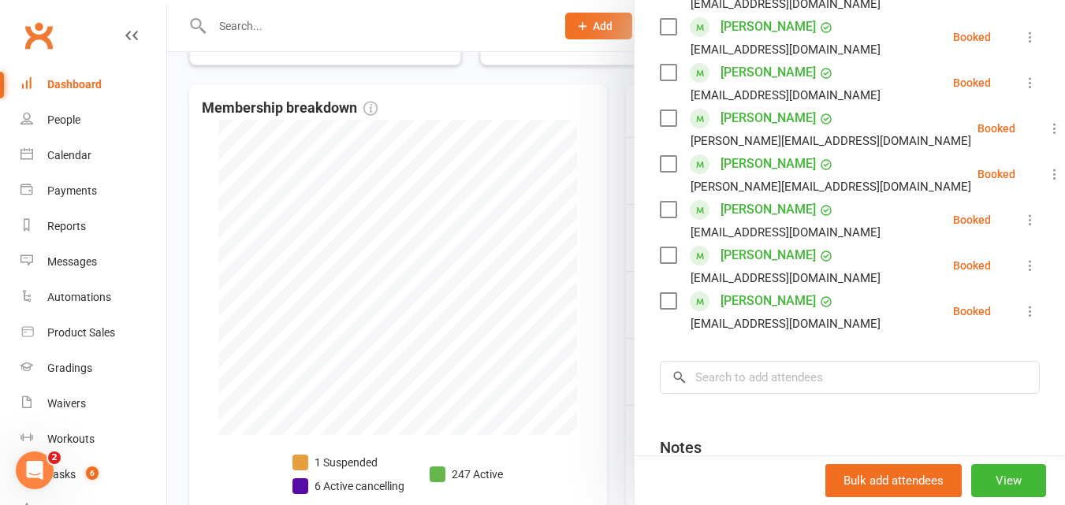
click at [594, 252] on div at bounding box center [616, 252] width 898 height 505
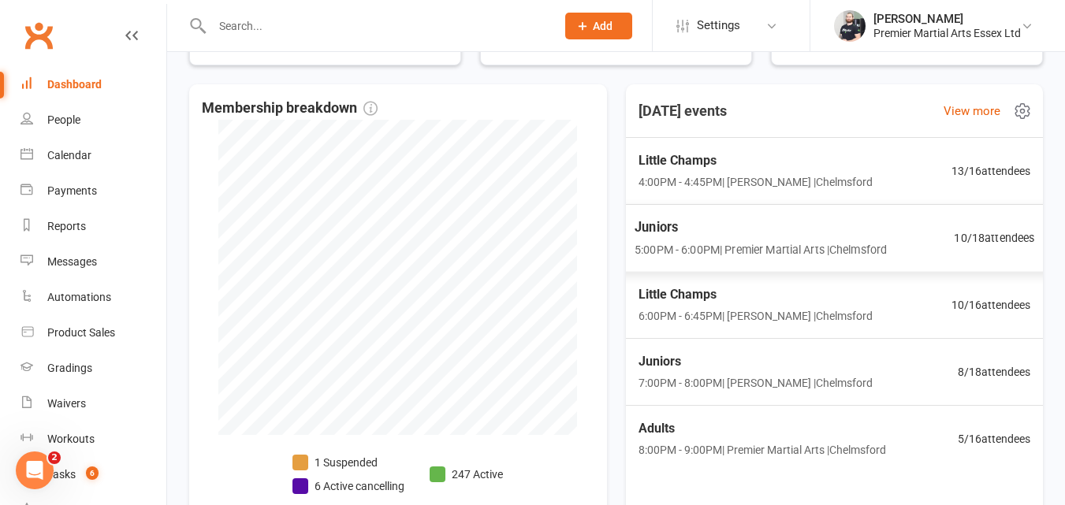
click at [906, 237] on div "Juniors 5:00PM - 6:00PM | Premier Martial Arts | Chelmsford 10 / 18 attendees" at bounding box center [834, 238] width 438 height 69
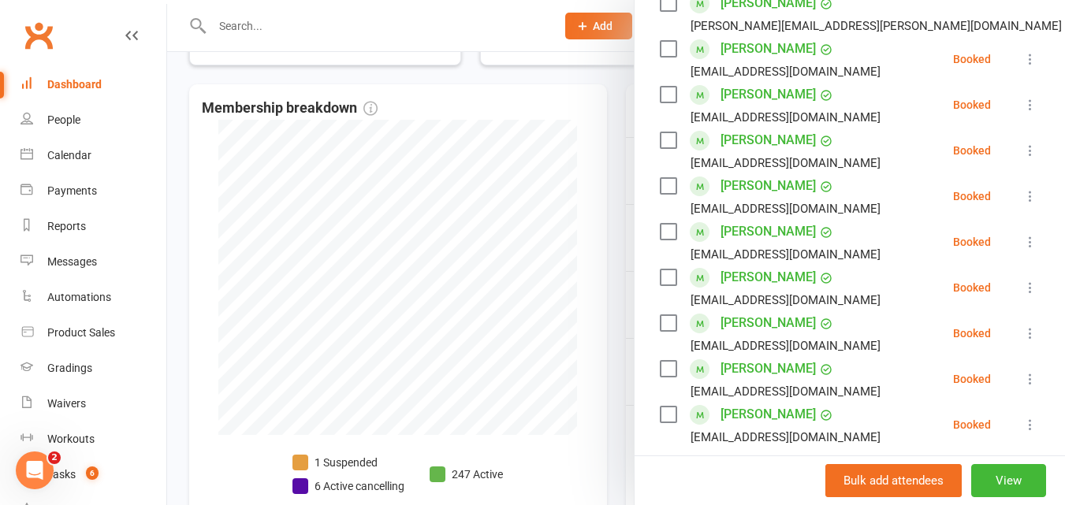
scroll to position [307, 0]
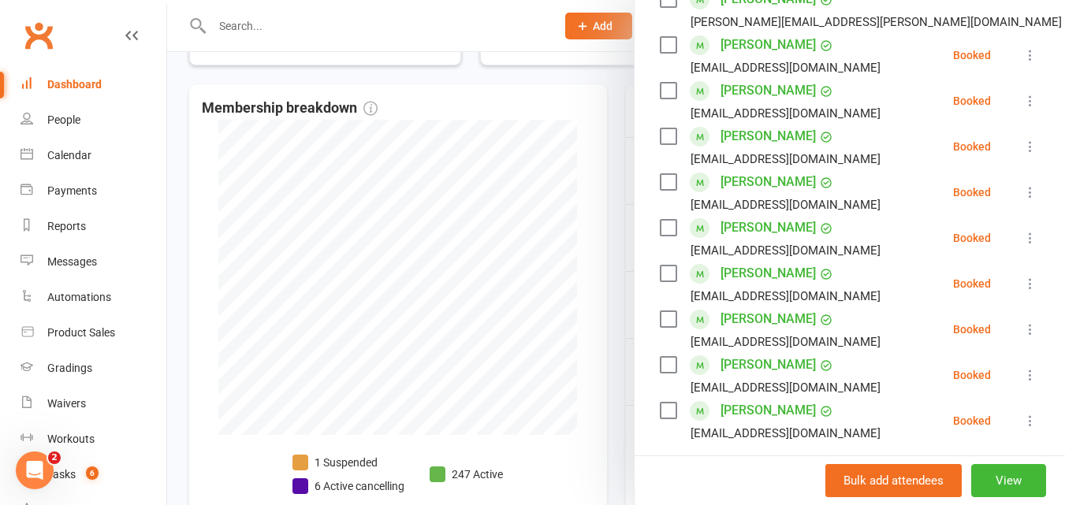
click at [618, 284] on div at bounding box center [616, 252] width 898 height 505
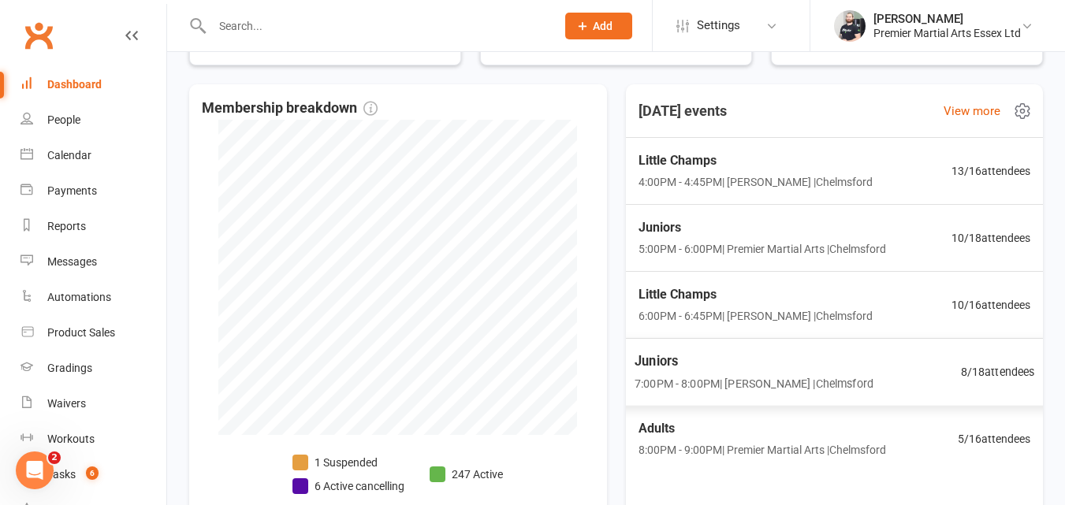
click at [898, 382] on div "Juniors 7:00PM - 8:00PM | Callum Chuck | Chelmsford 8 / 18 attendees" at bounding box center [834, 372] width 438 height 69
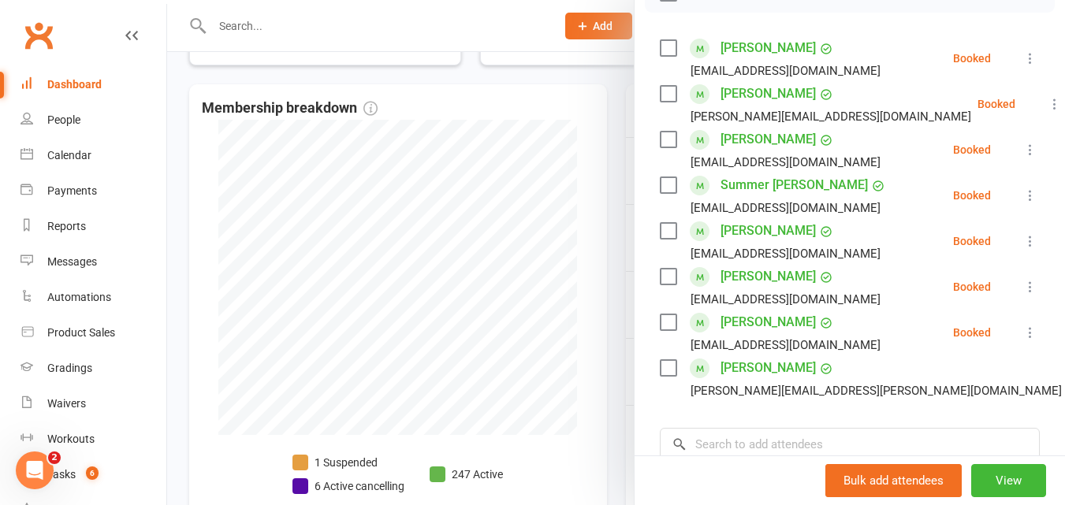
scroll to position [259, 0]
click at [617, 223] on div at bounding box center [616, 252] width 898 height 505
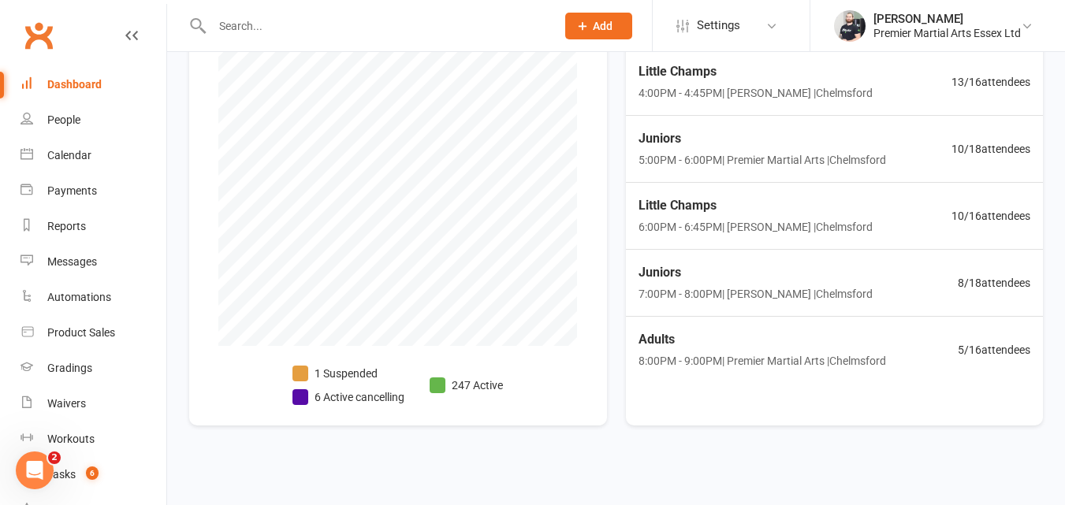
scroll to position [426, 0]
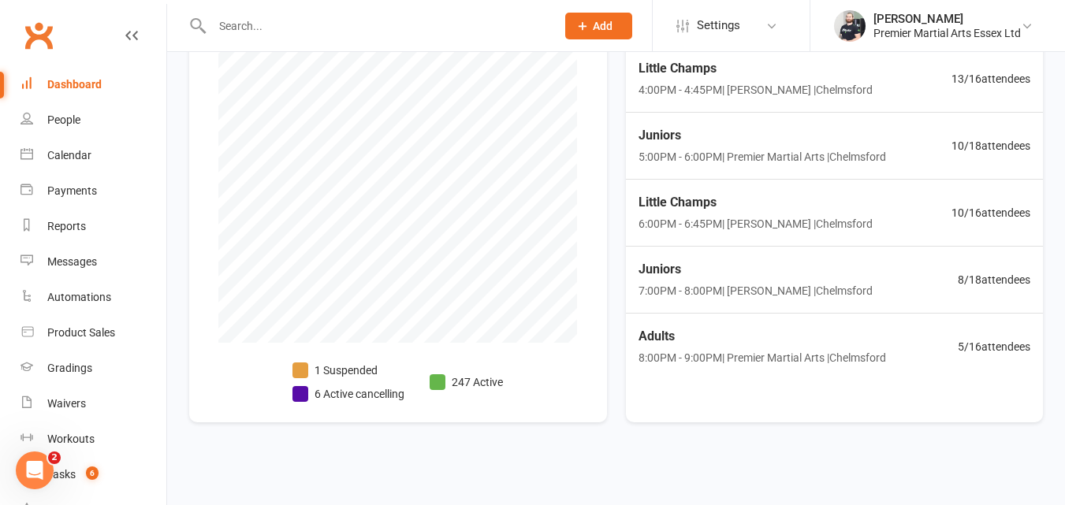
click at [322, 387] on li "6 Active cancelling" at bounding box center [348, 393] width 112 height 17
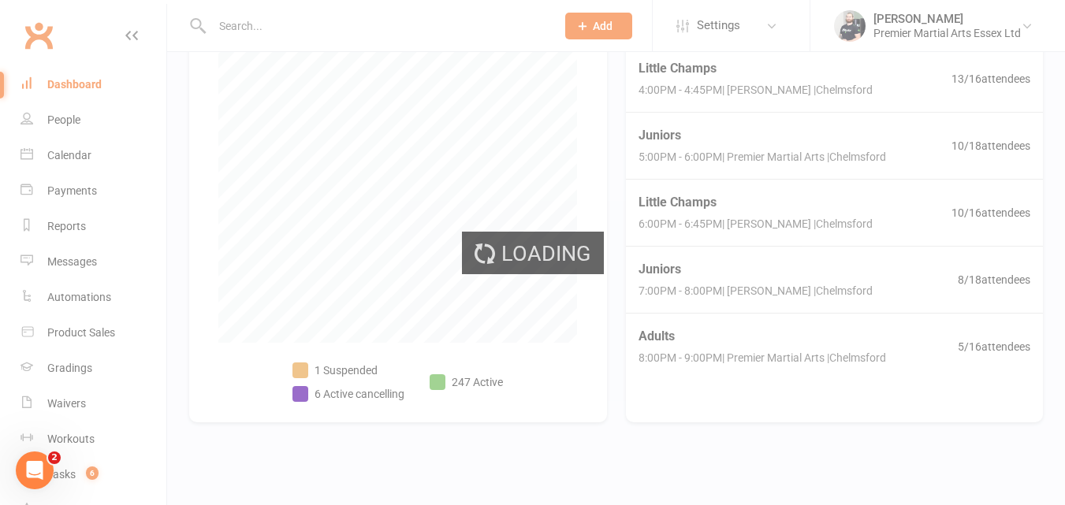
select select "no_trial"
select select "100"
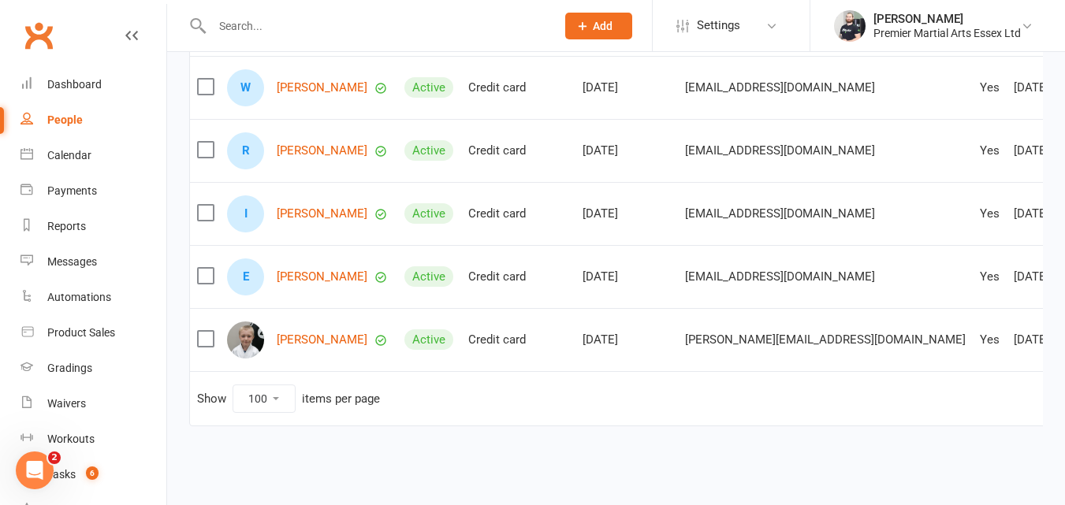
scroll to position [318, 0]
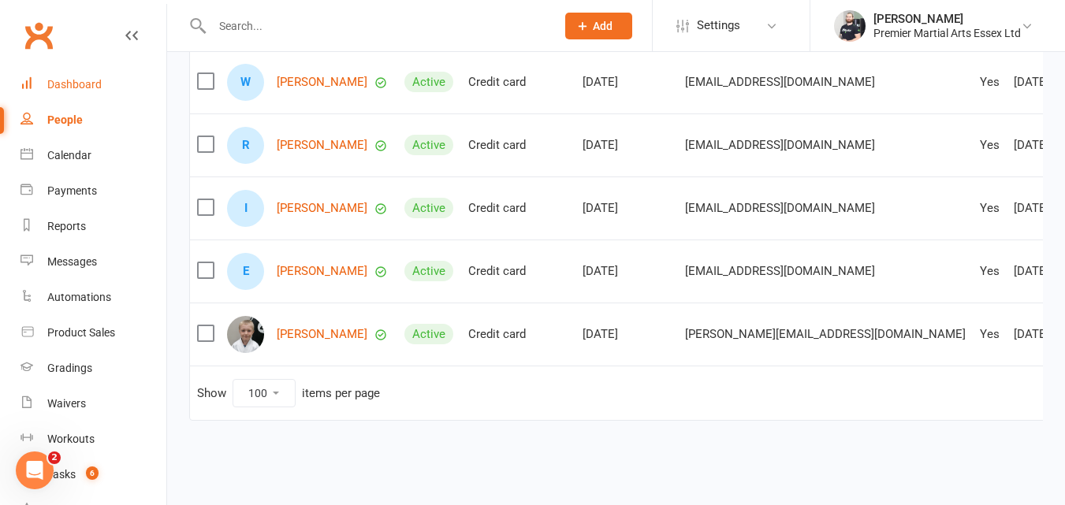
click at [96, 72] on link "Dashboard" at bounding box center [93, 84] width 146 height 35
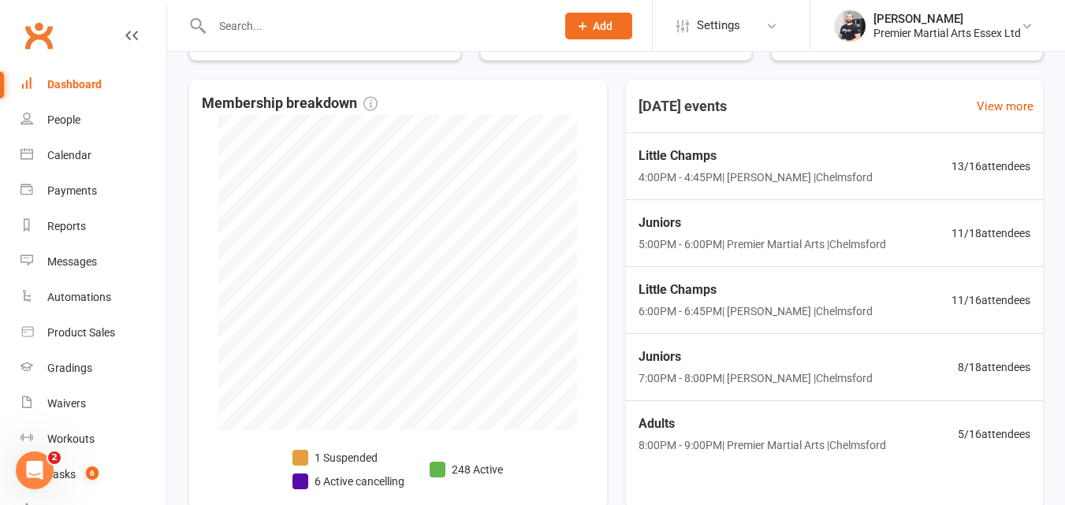
scroll to position [355, 0]
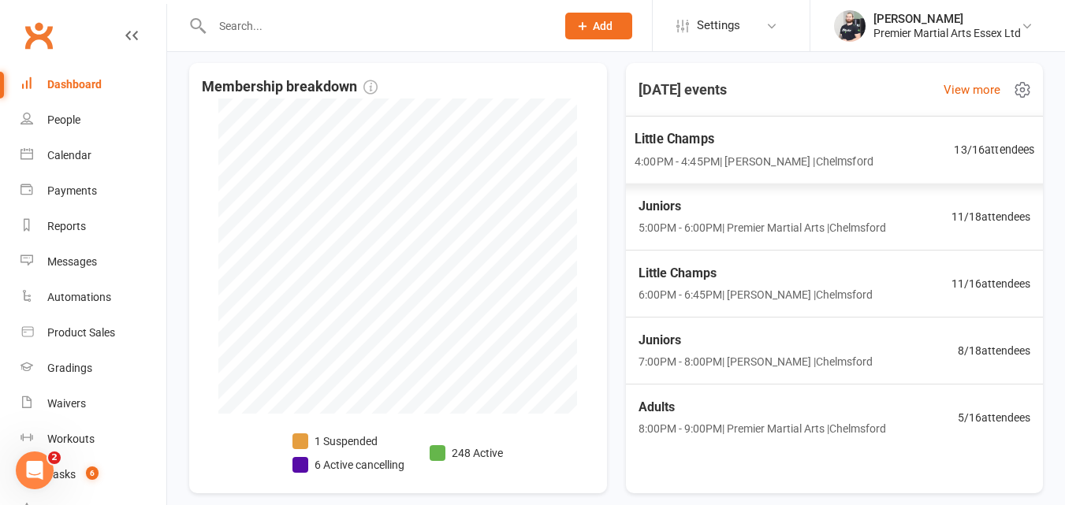
click at [886, 159] on div "Little Champs 4:00PM - 4:45PM | Callum Chuck | Chelmsford 13 / 16 attendees" at bounding box center [834, 150] width 438 height 69
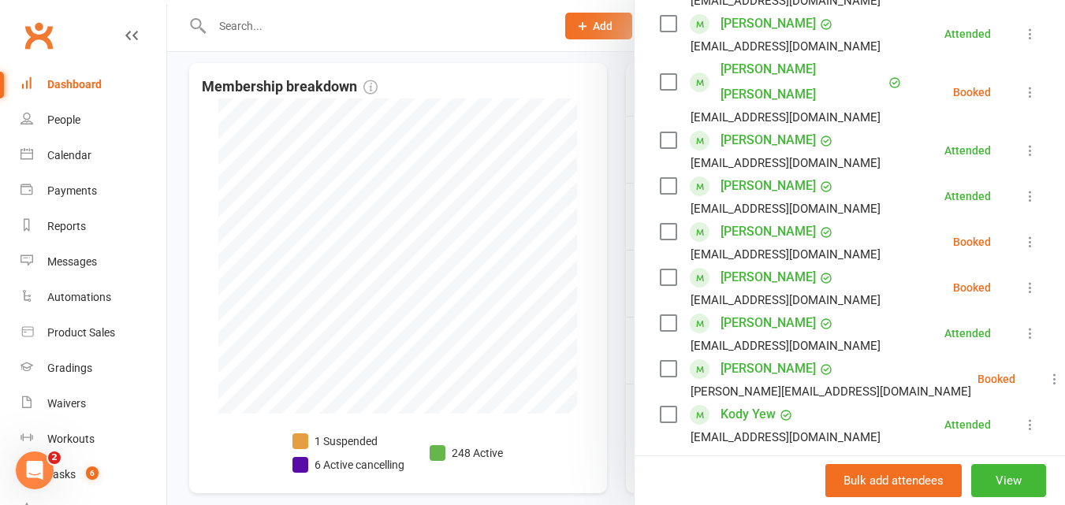
scroll to position [547, 0]
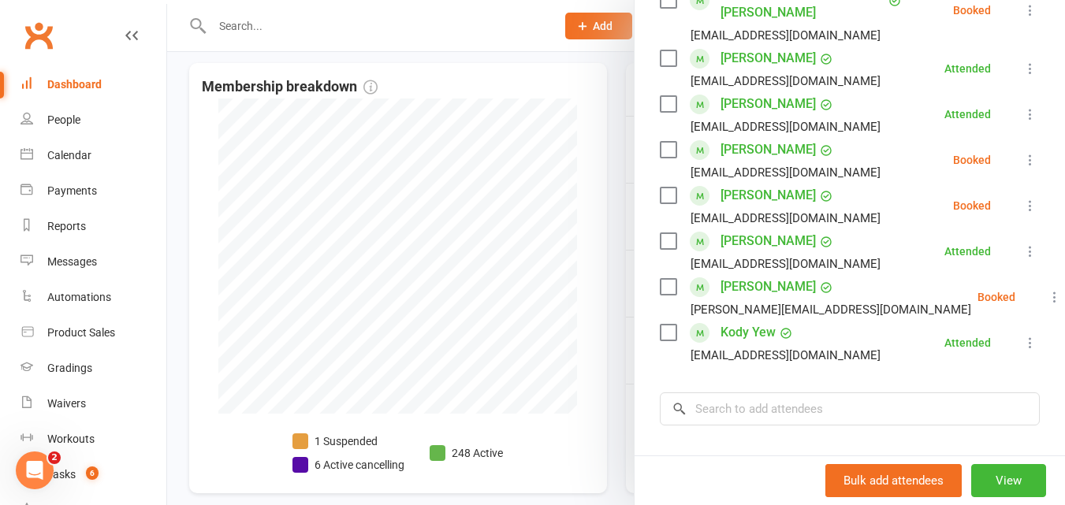
click at [806, 286] on link "Georgianna Warden" at bounding box center [767, 286] width 95 height 25
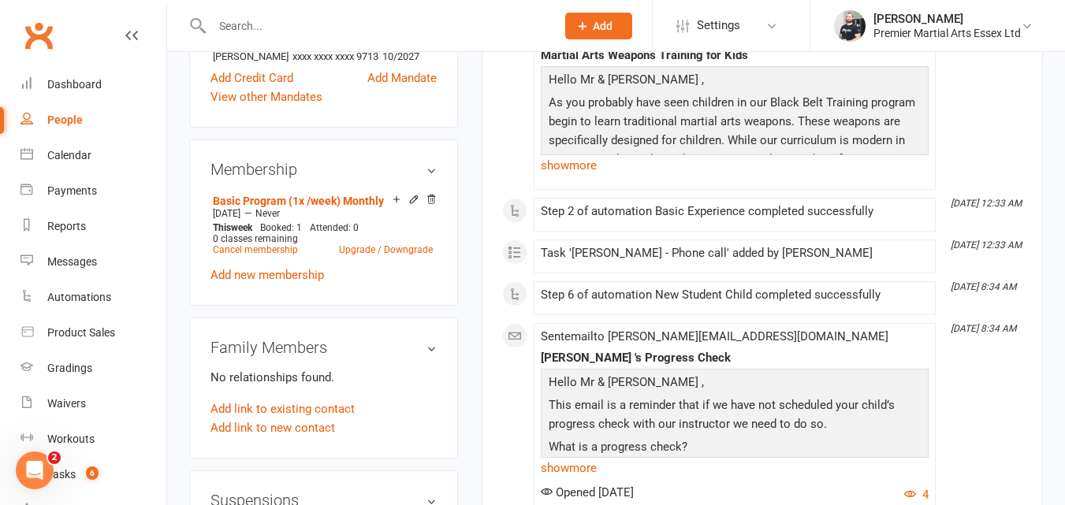
scroll to position [551, 0]
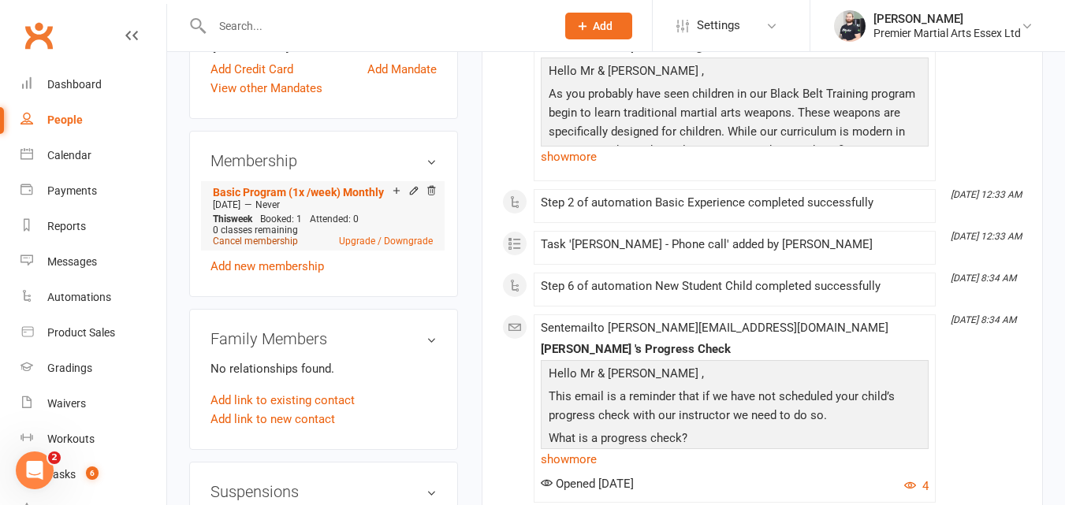
click at [284, 247] on link "Cancel membership" at bounding box center [255, 241] width 85 height 11
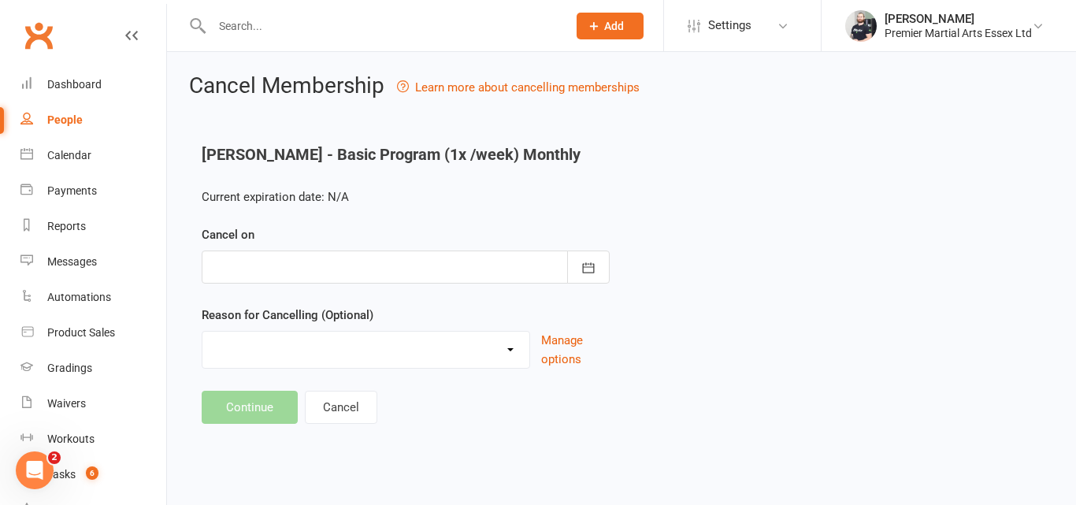
type input "15 Oct 2025"
click at [377, 338] on select "Holiday Injury Lost Interest Other reason" at bounding box center [366, 348] width 327 height 32
select select "2"
click at [203, 332] on select "Holiday Injury Lost Interest Other reason" at bounding box center [366, 348] width 327 height 32
click at [255, 396] on button "Continue" at bounding box center [250, 407] width 96 height 33
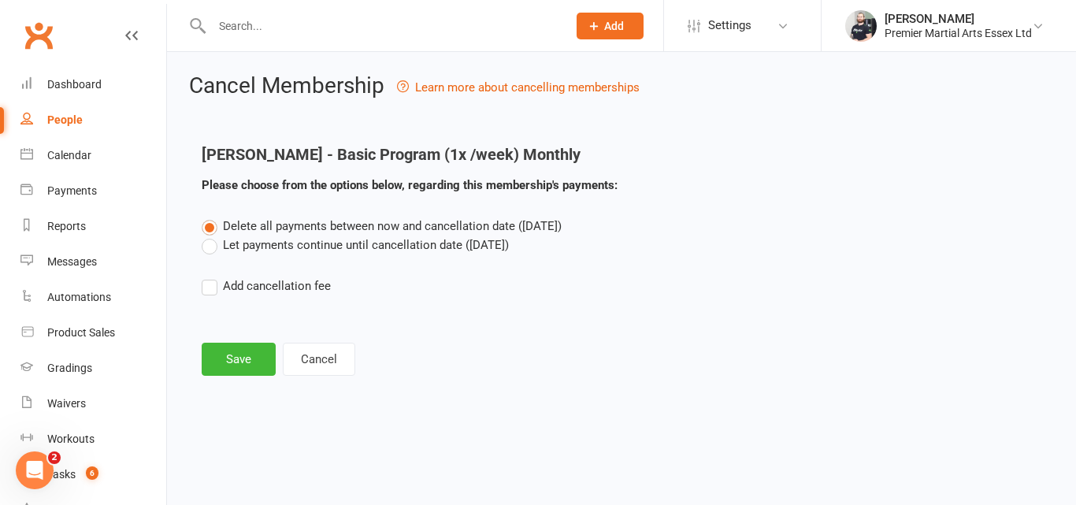
click at [208, 244] on label "Let payments continue until cancellation date (Oct 15, 2025)" at bounding box center [355, 245] width 307 height 19
click at [208, 236] on input "Let payments continue until cancellation date (Oct 15, 2025)" at bounding box center [207, 236] width 10 height 0
click at [325, 355] on button "Cancel" at bounding box center [319, 359] width 72 height 33
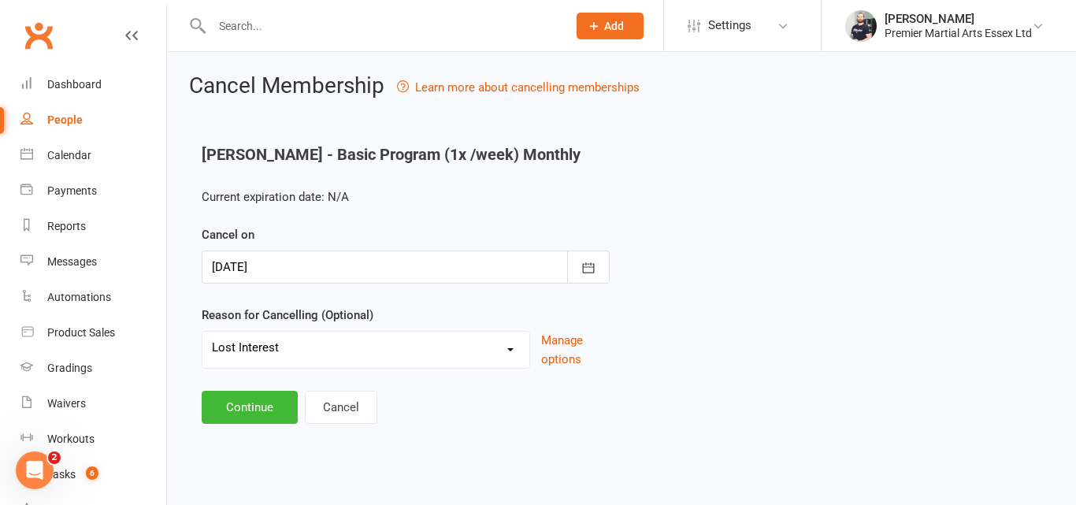
click at [405, 252] on div at bounding box center [406, 267] width 408 height 33
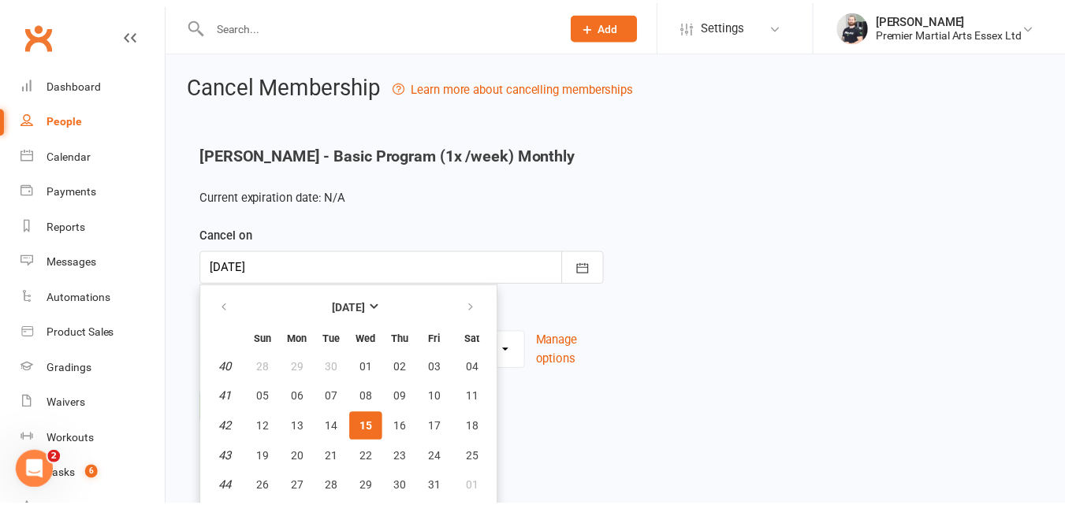
scroll to position [28, 0]
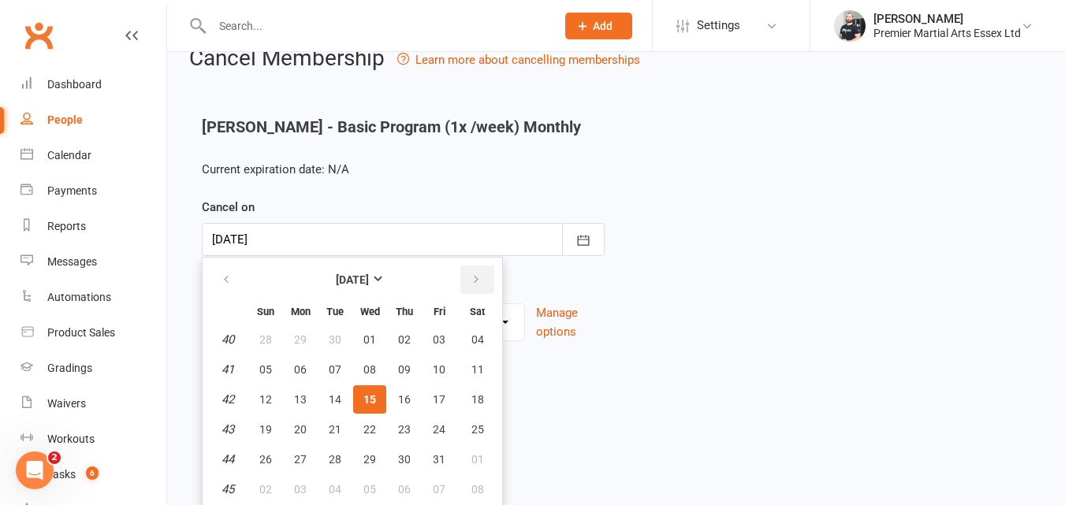
click at [479, 276] on icon "button" at bounding box center [475, 279] width 11 height 13
click at [301, 394] on span "10" at bounding box center [300, 399] width 13 height 13
type input "10 Nov 2025"
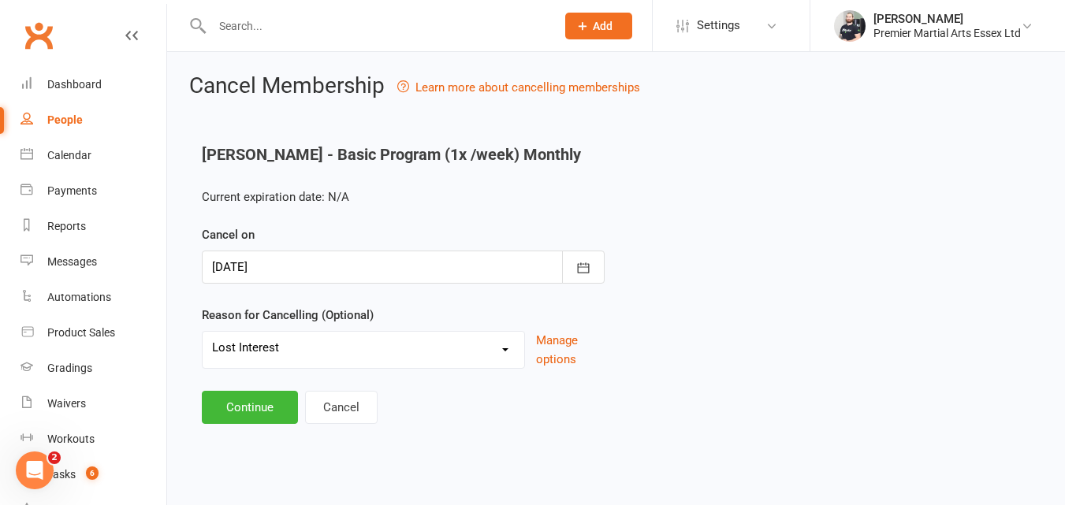
scroll to position [0, 0]
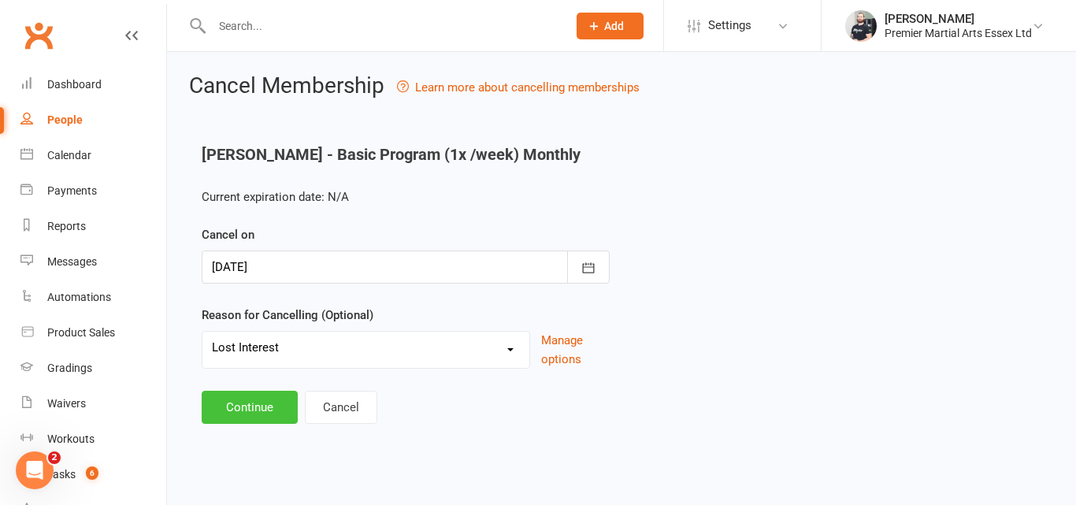
click at [241, 403] on button "Continue" at bounding box center [250, 407] width 96 height 33
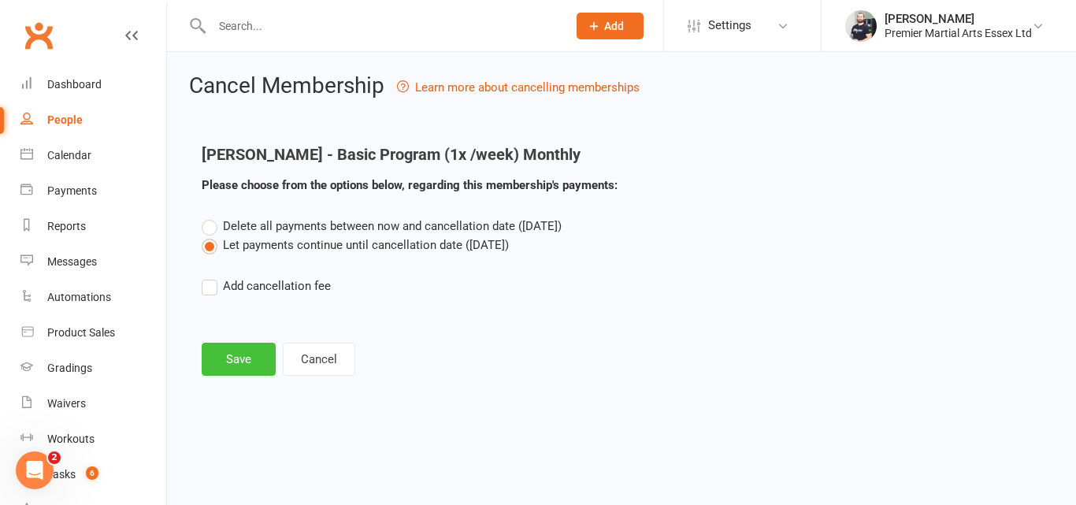
click at [242, 361] on button "Save" at bounding box center [239, 359] width 74 height 33
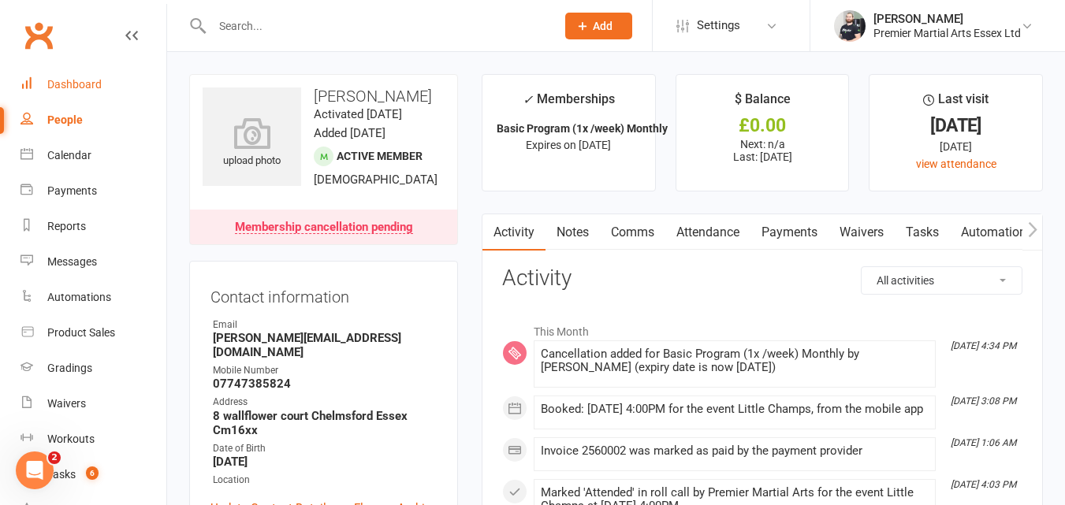
click at [72, 76] on link "Dashboard" at bounding box center [93, 84] width 146 height 35
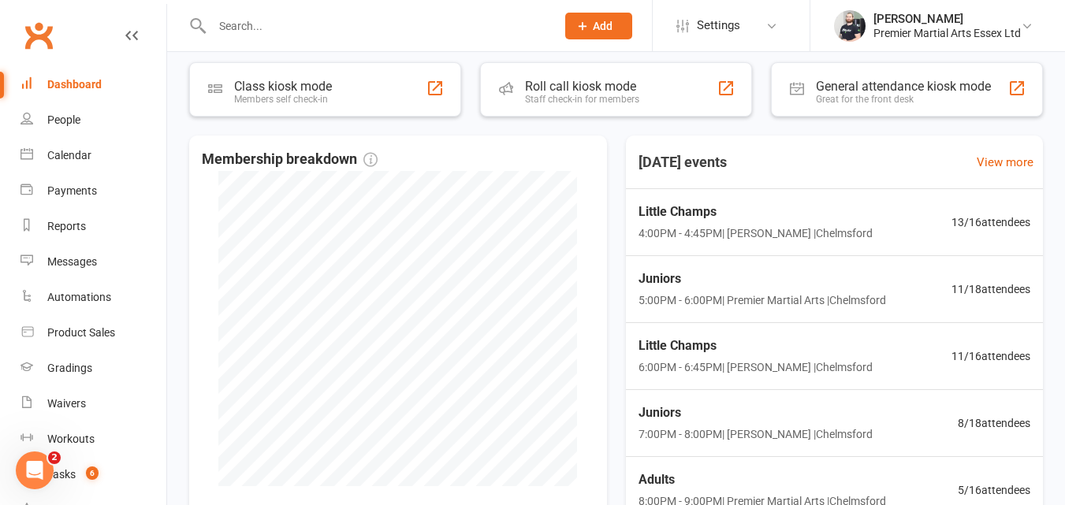
scroll to position [286, 0]
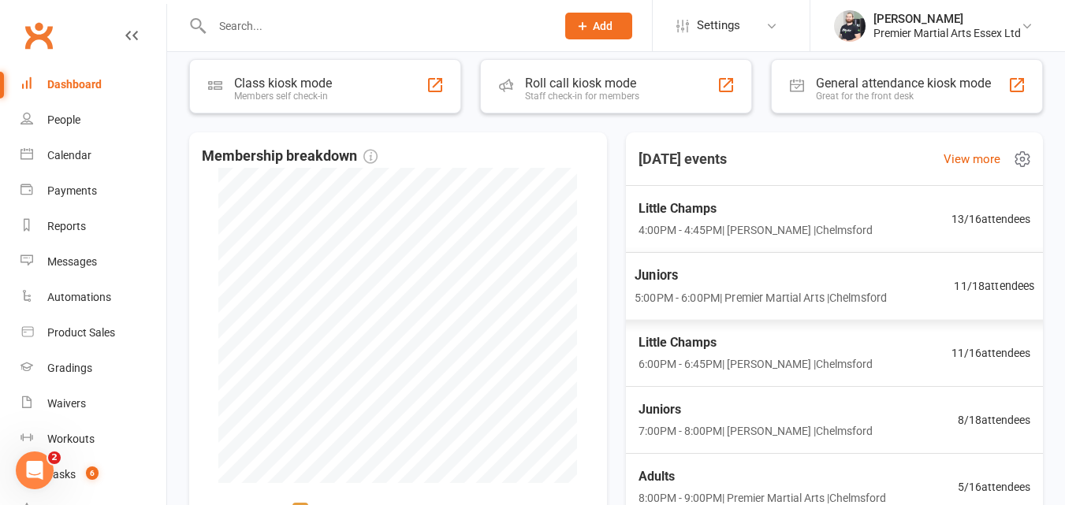
click at [905, 290] on div "Juniors 5:00PM - 6:00PM | Premier Martial Arts | Chelmsford 11 / 18 attendees" at bounding box center [834, 286] width 438 height 69
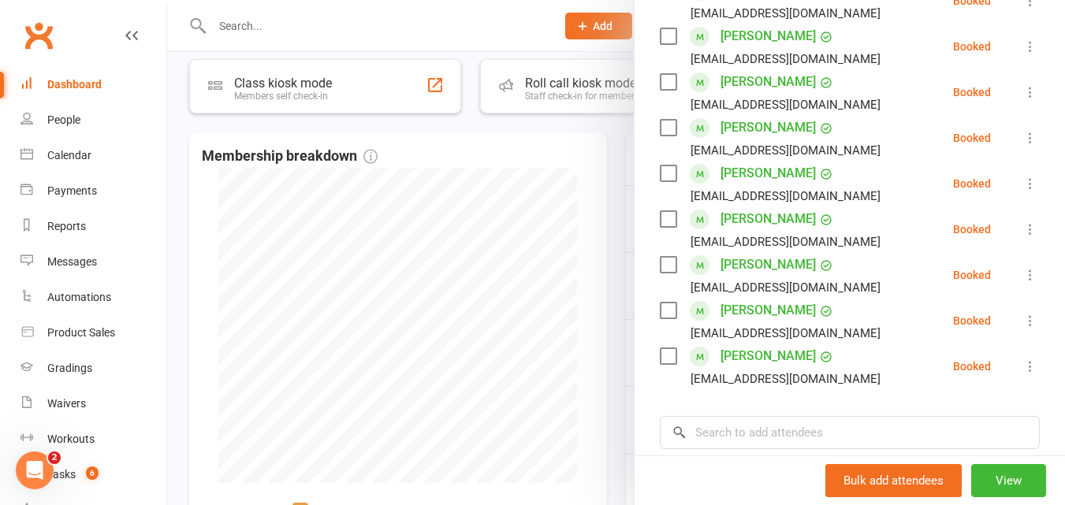
scroll to position [452, 0]
click at [474, 324] on div at bounding box center [616, 252] width 898 height 505
